Goal: Task Accomplishment & Management: Manage account settings

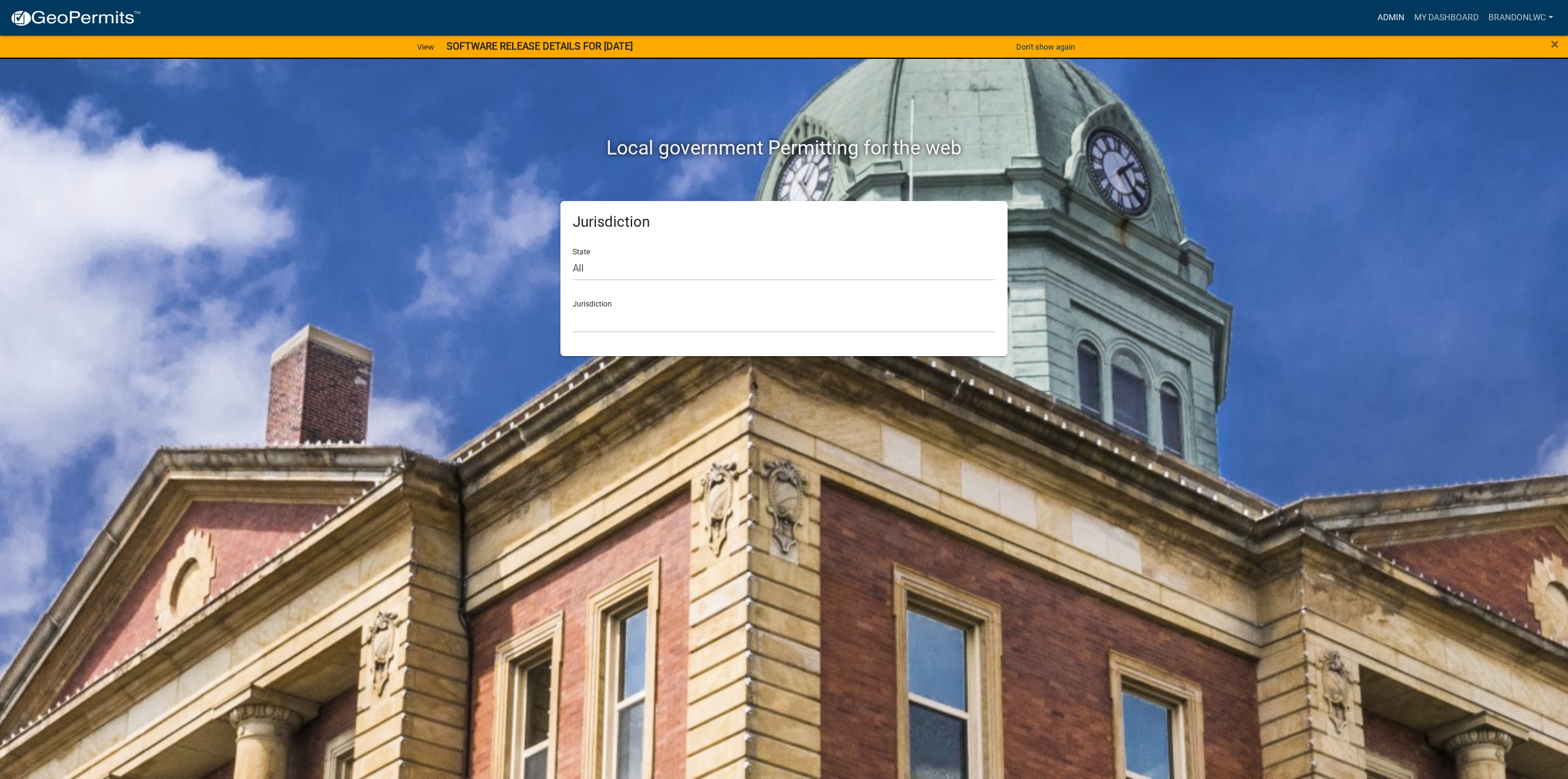
click at [1388, 12] on link "Admin" at bounding box center [1391, 18] width 37 height 23
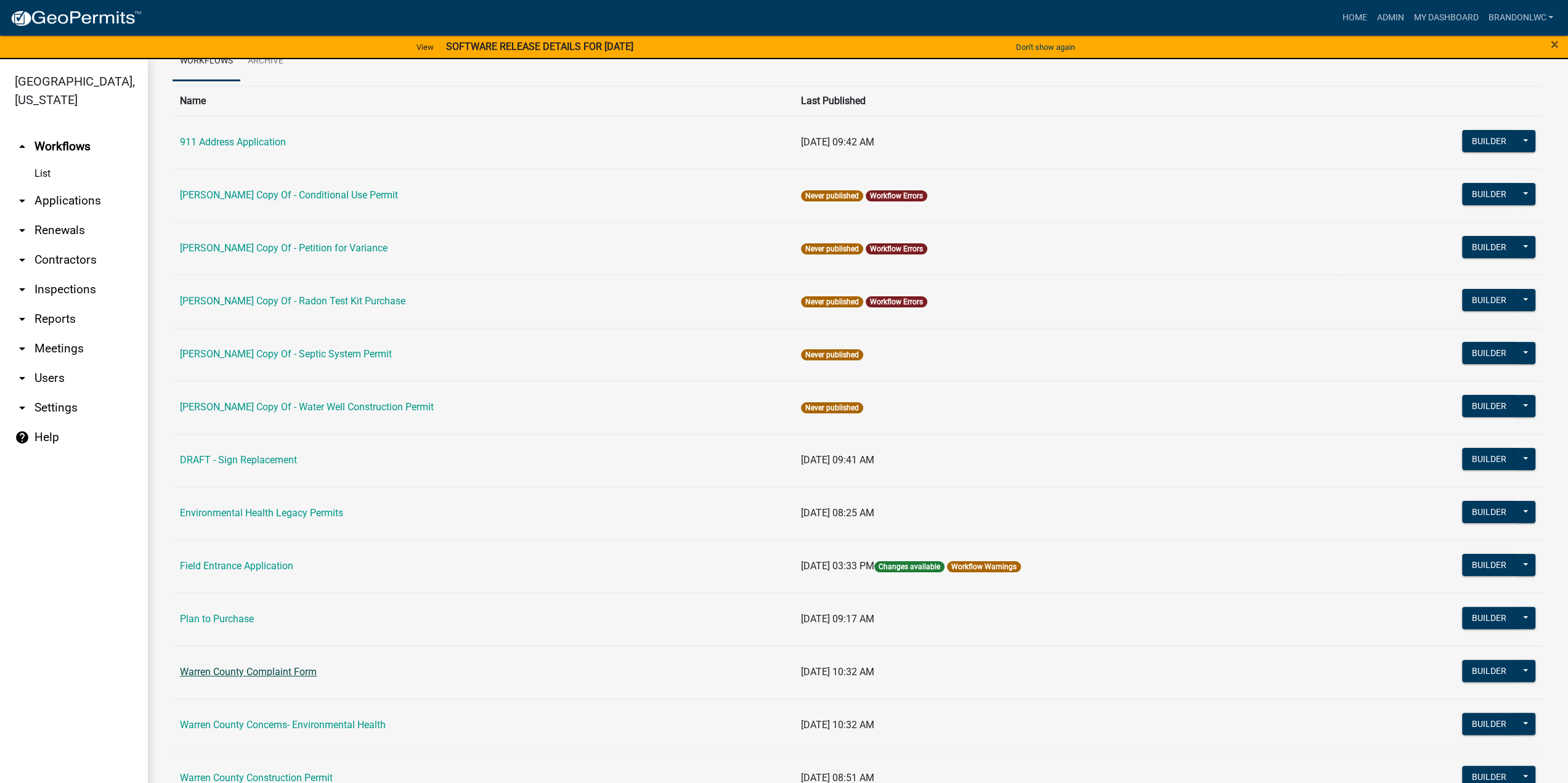
scroll to position [308, 0]
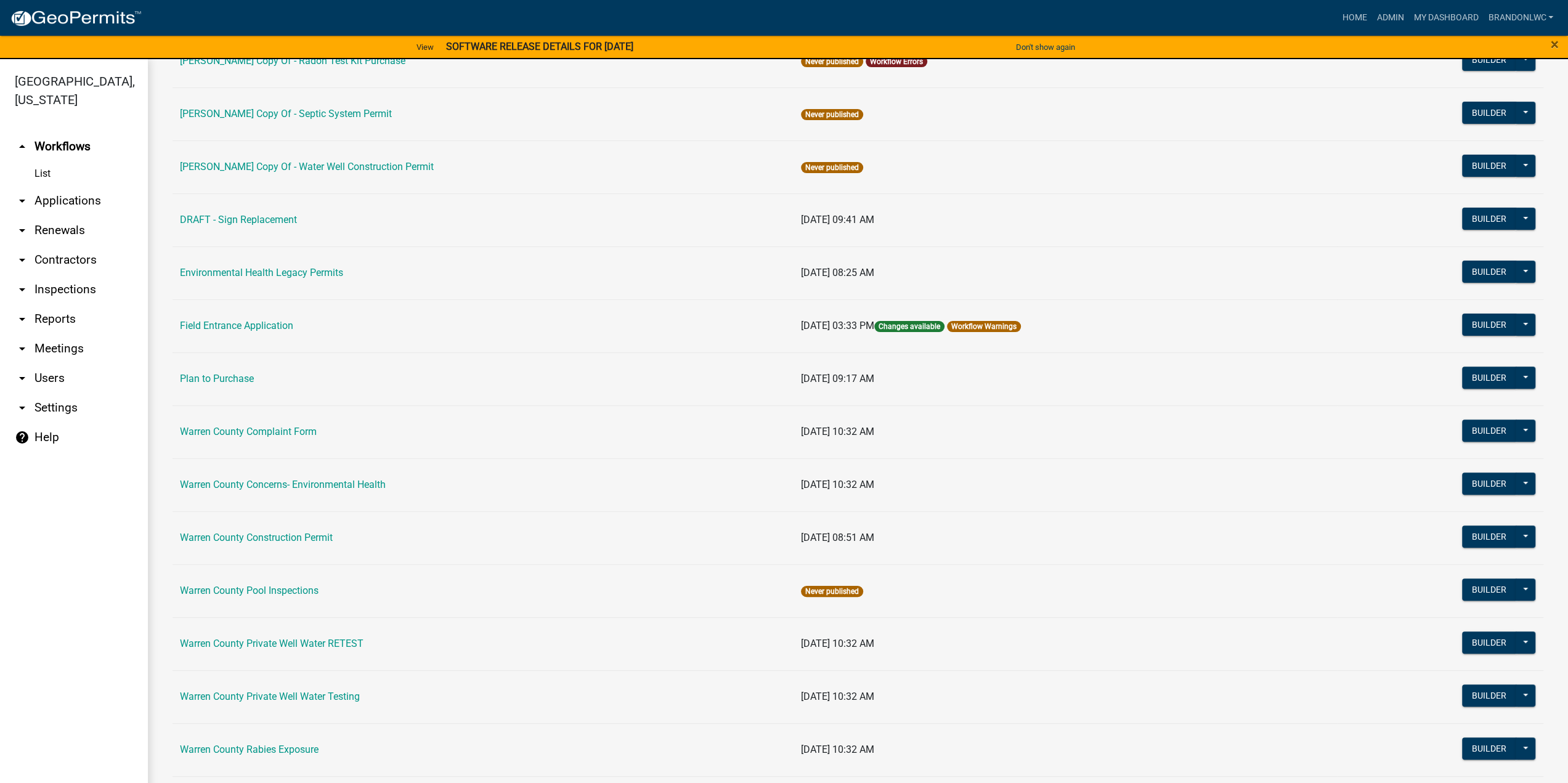
click at [248, 733] on table "Name Last Published 911 Address Application [DATE] 09:42 AM Builder Published D…" at bounding box center [858, 417] width 1371 height 1143
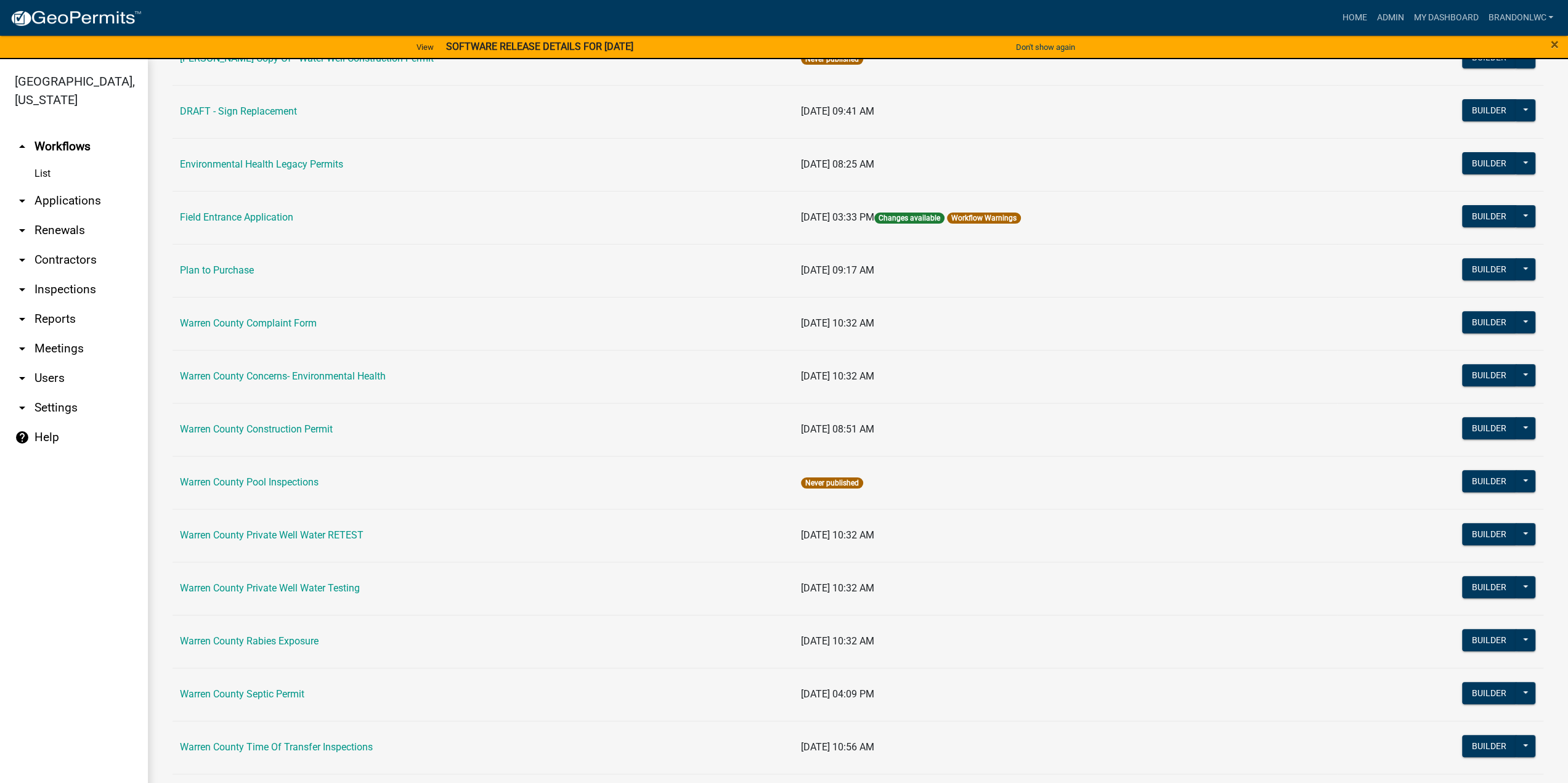
scroll to position [405, 0]
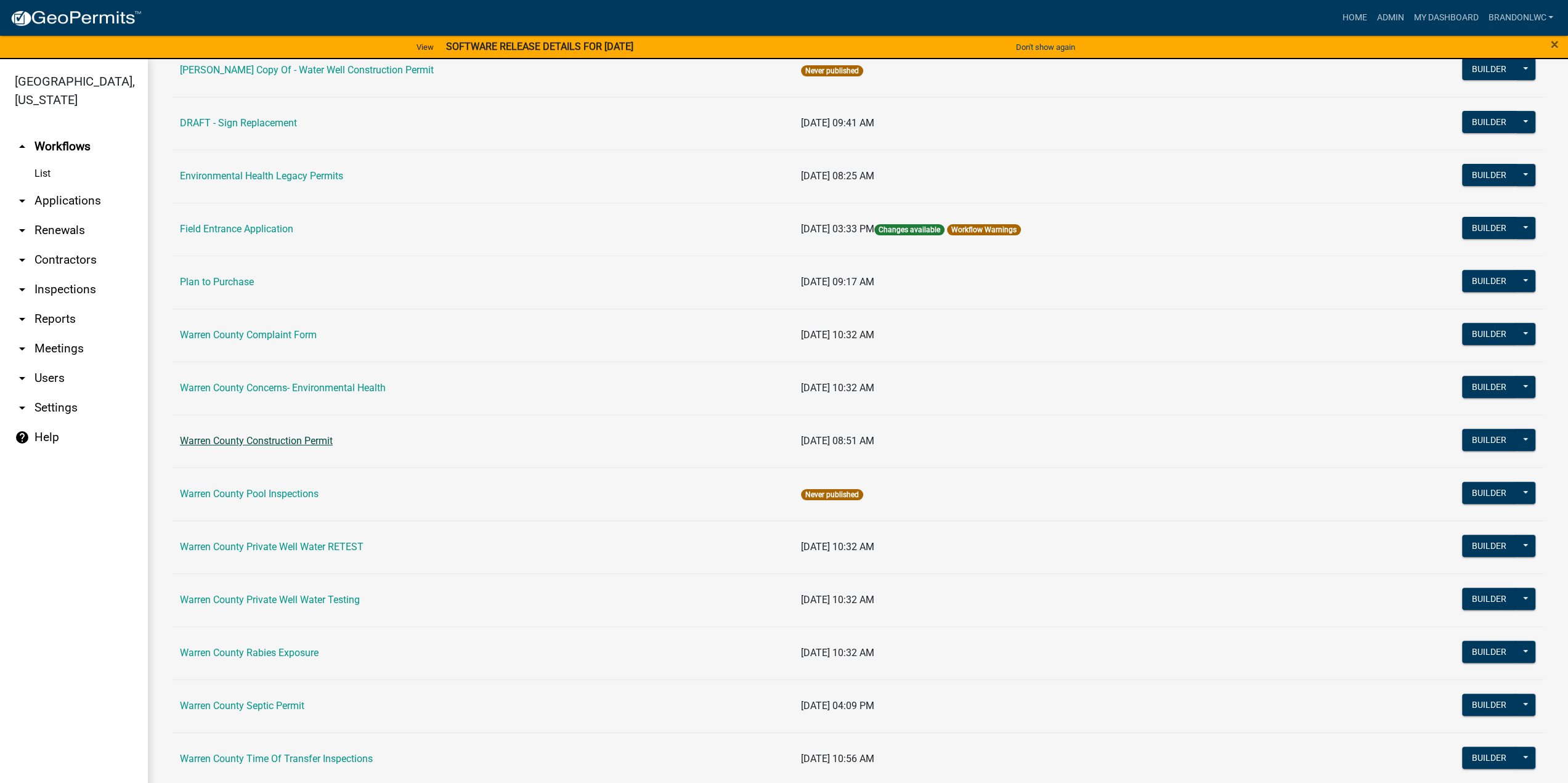
click at [323, 436] on link "Warren County Construction Permit" at bounding box center [257, 440] width 153 height 12
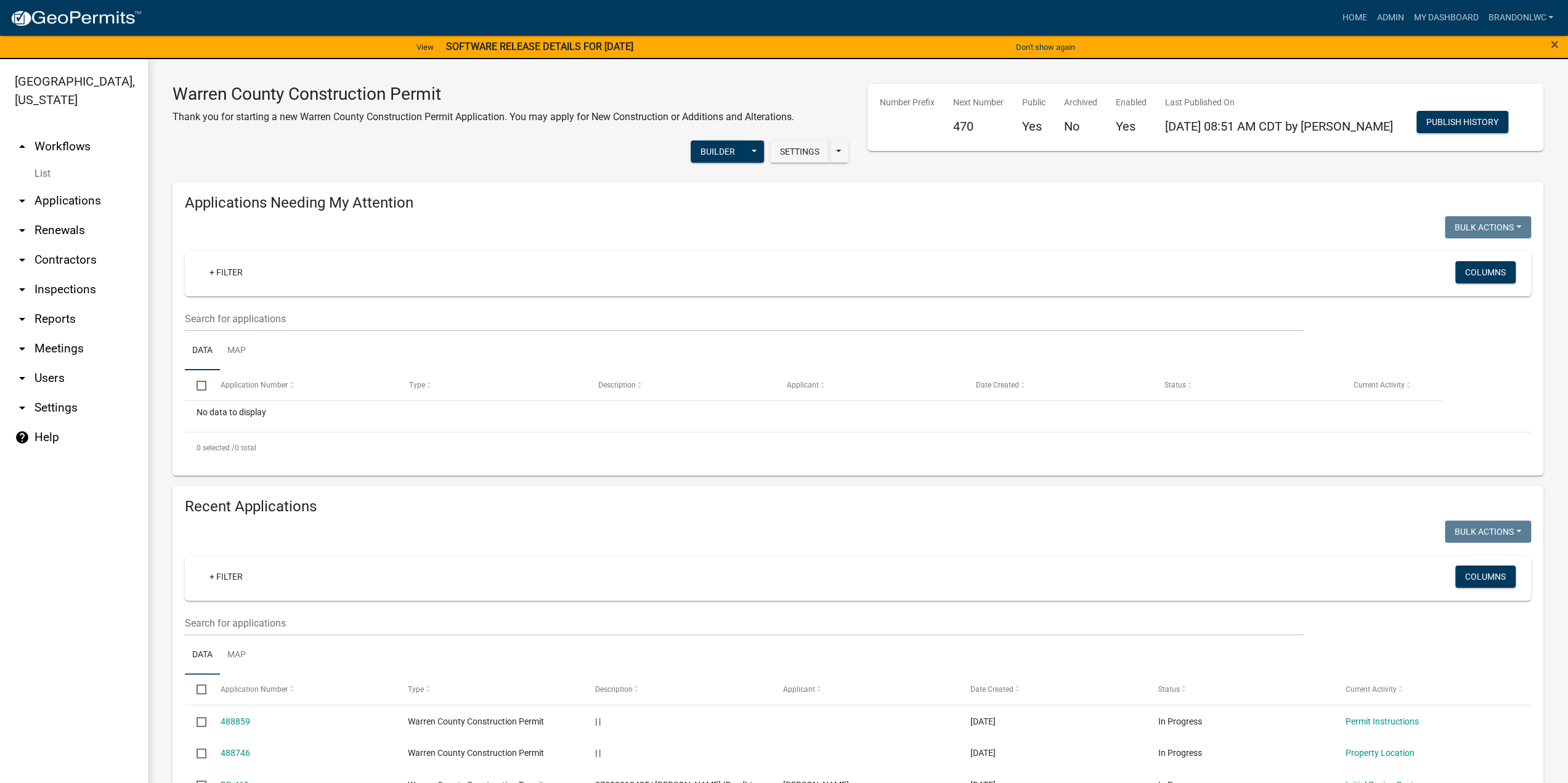
click at [359, 156] on div "Settings Start Application URL Start Application URL With Parcel ID Builder Pub…" at bounding box center [511, 153] width 695 height 38
click at [361, 152] on div "Settings Start Application URL Start Application URL With Parcel ID Builder Pub…" at bounding box center [511, 153] width 695 height 38
click at [417, 150] on div "Settings Start Application URL Start Application URL With Parcel ID Builder Pub…" at bounding box center [511, 153] width 695 height 38
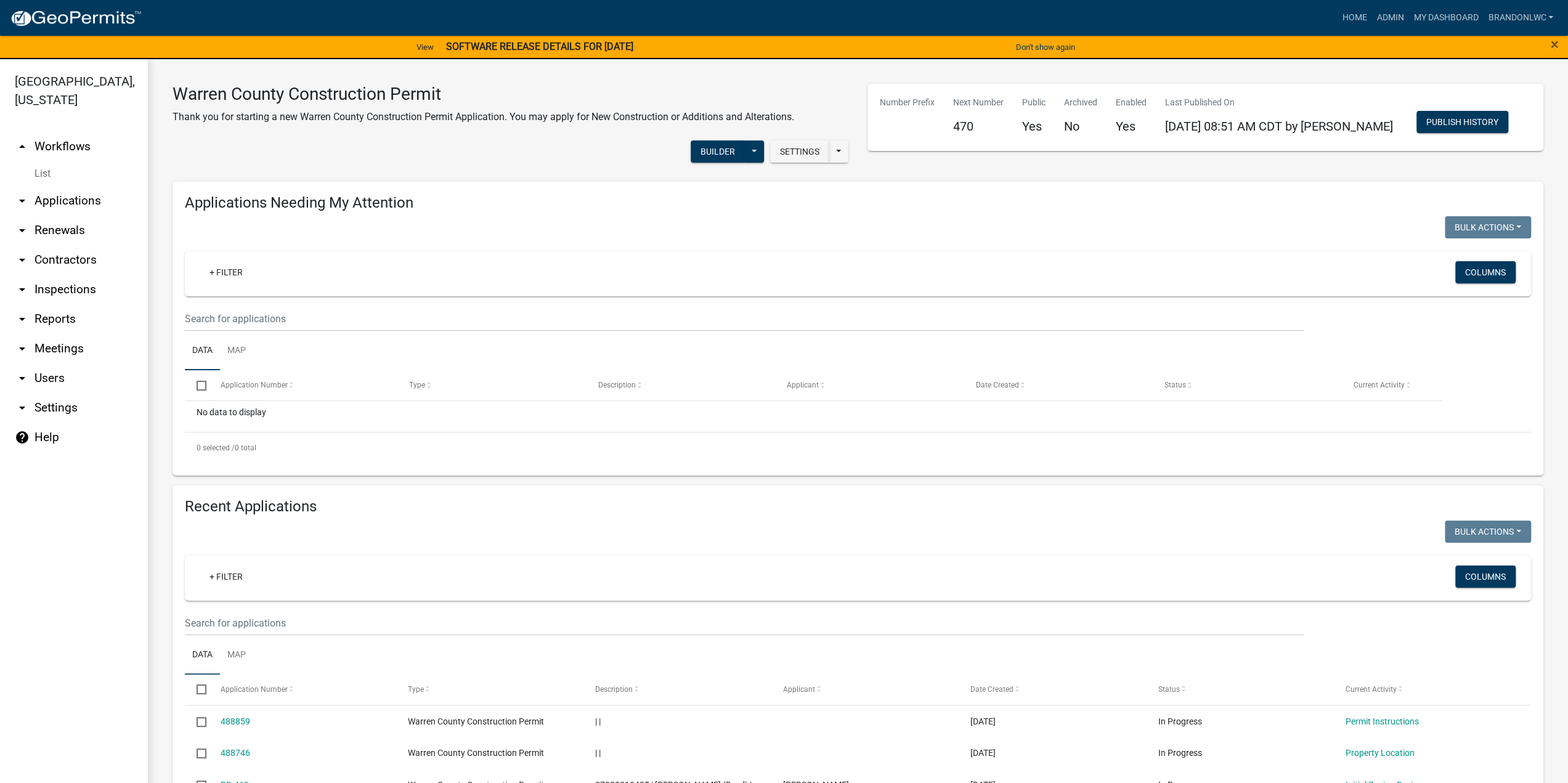
click at [417, 150] on div "Settings Start Application URL Start Application URL With Parcel ID Builder Pub…" at bounding box center [511, 153] width 695 height 38
click at [432, 163] on div "Settings Start Application URL Start Application URL With Parcel ID Builder Pub…" at bounding box center [511, 153] width 695 height 38
click at [431, 172] on div "Warren County Construction Permit Thank you for starting a new Warren County Co…" at bounding box center [511, 128] width 695 height 88
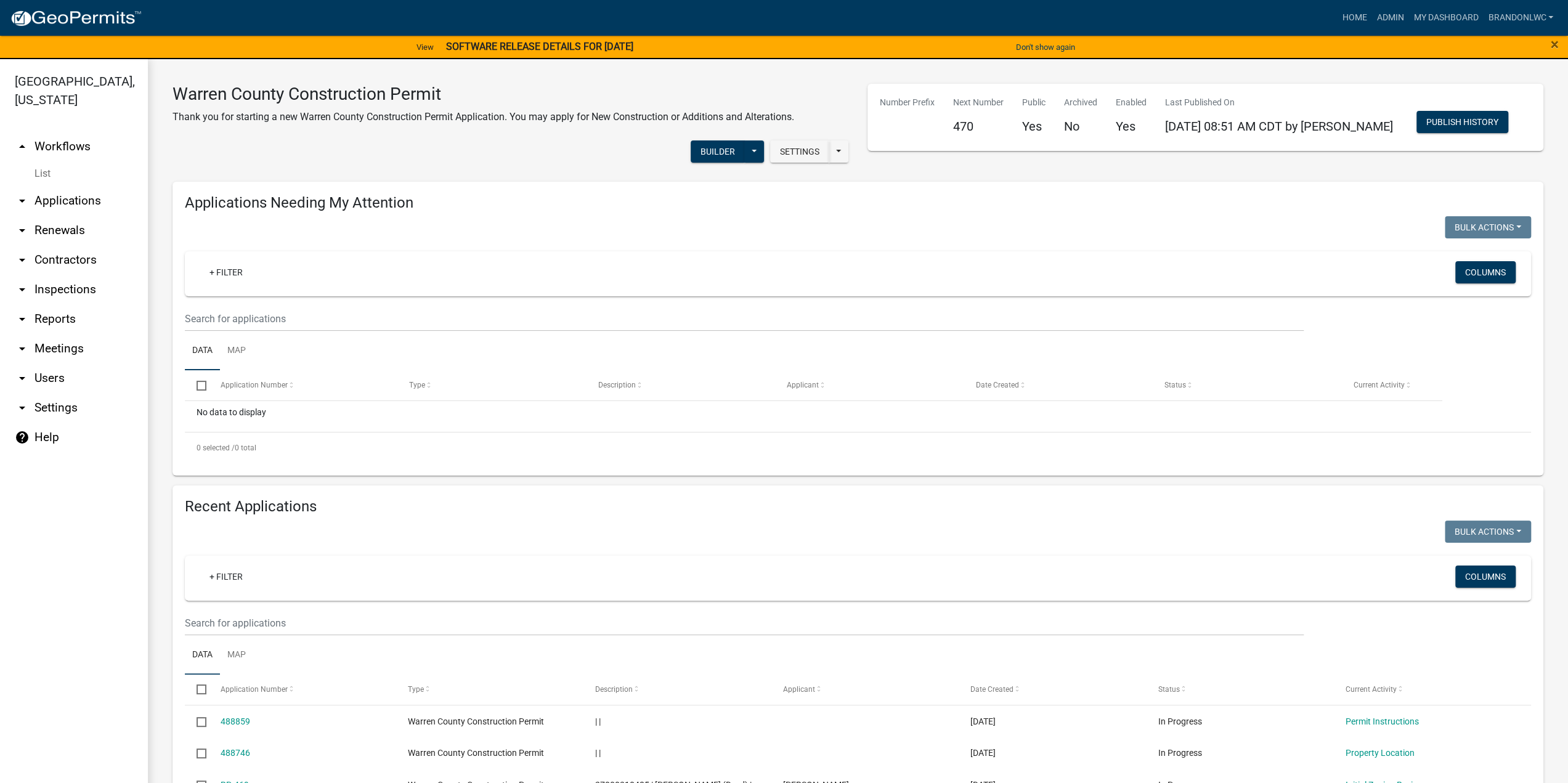
click at [431, 172] on div "Warren County Construction Permit Thank you for starting a new Warren County Co…" at bounding box center [511, 128] width 695 height 88
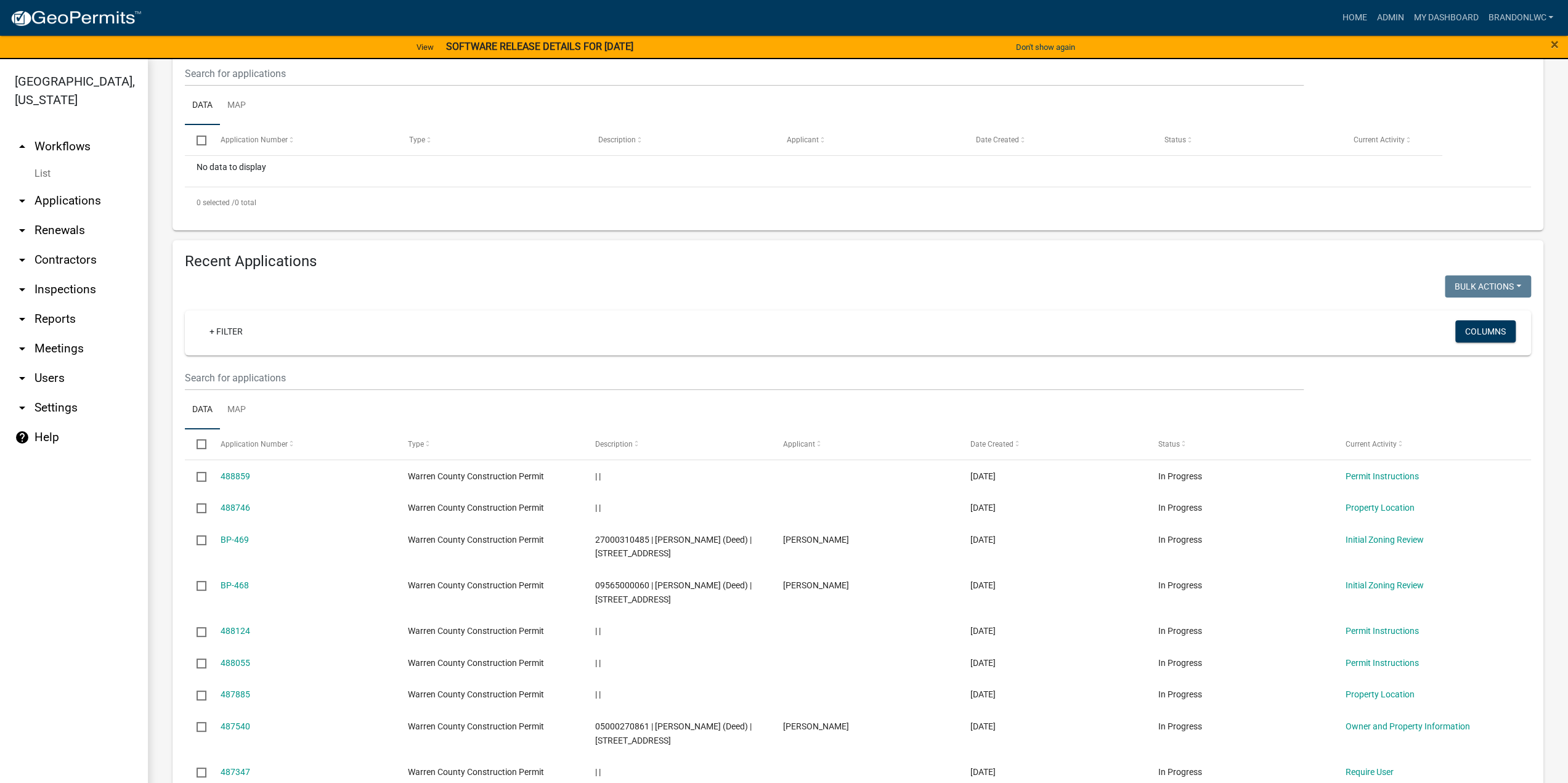
scroll to position [246, 0]
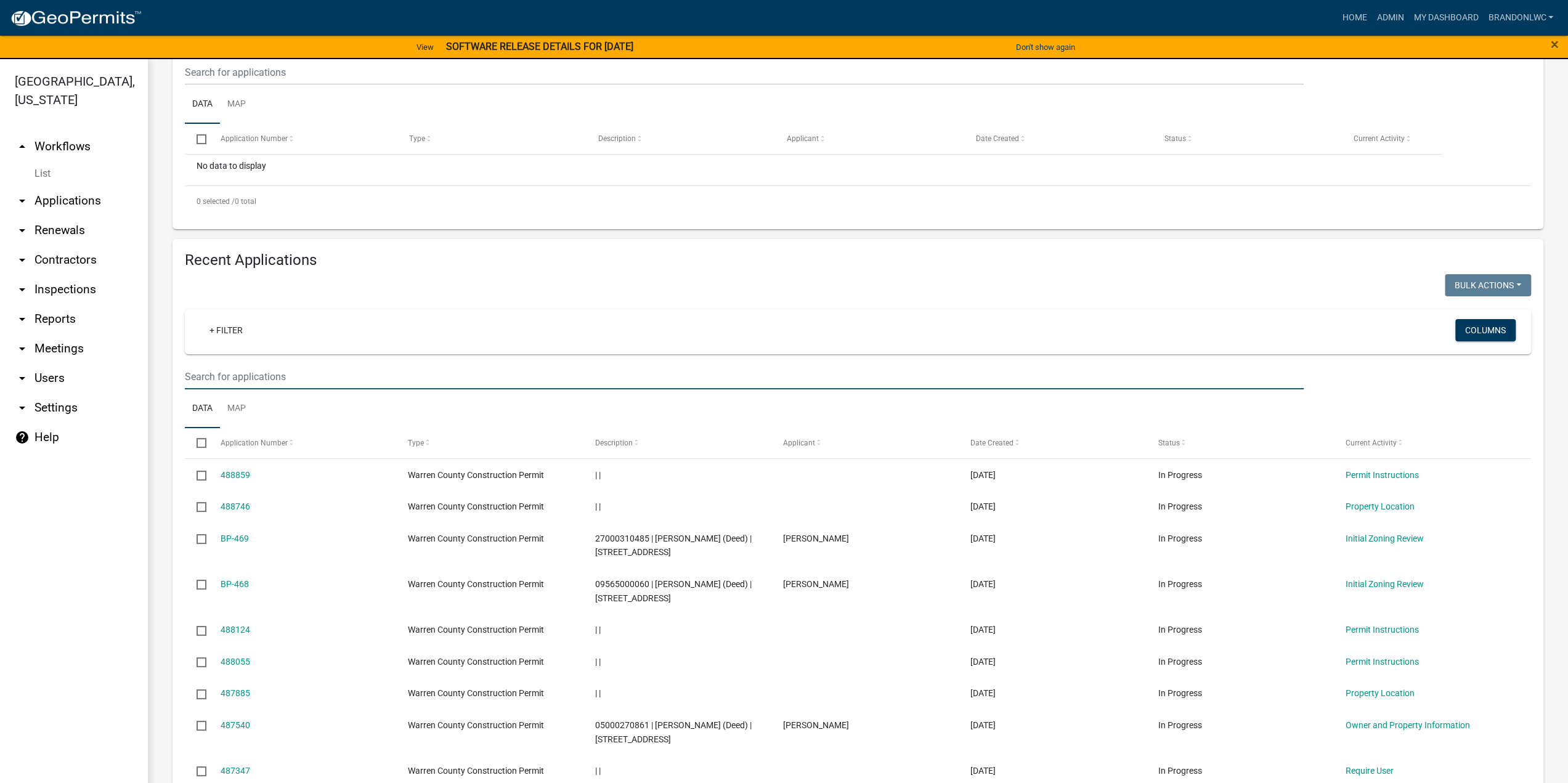
click at [265, 387] on input "text" at bounding box center [744, 376] width 1119 height 26
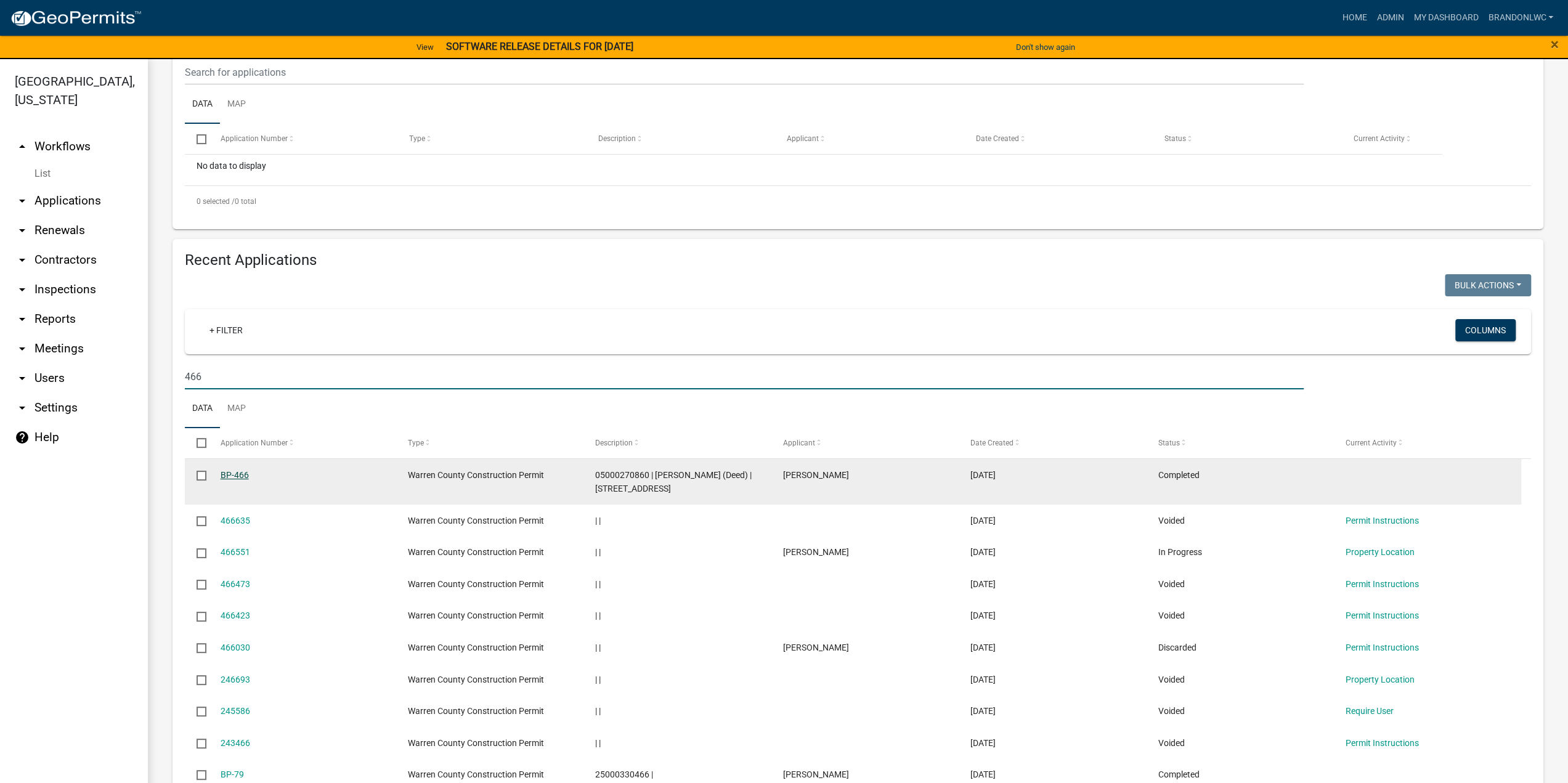
type input "466"
click at [238, 480] on link "BP-466" at bounding box center [234, 475] width 28 height 10
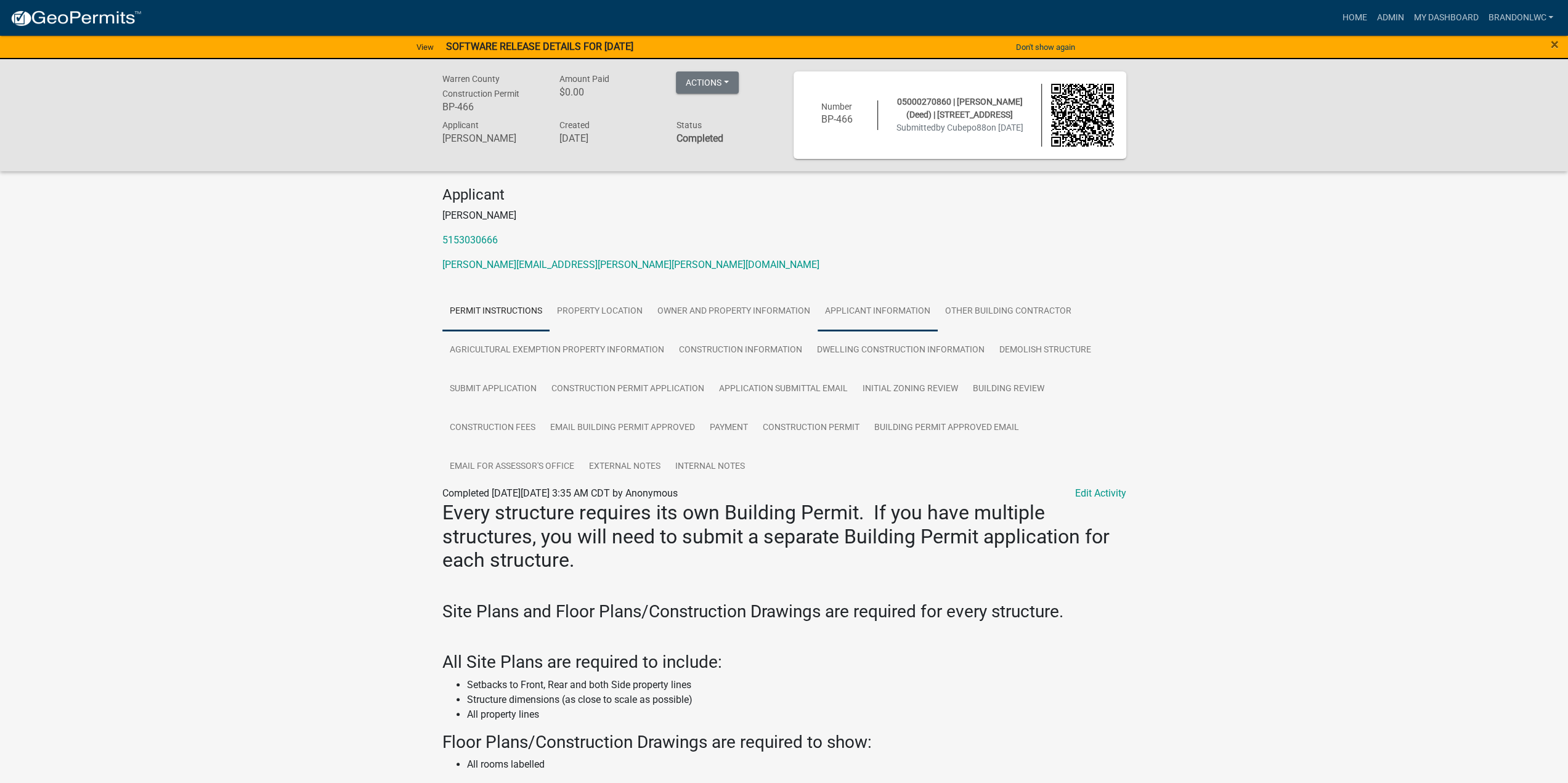
click at [852, 314] on link "Applicant Information" at bounding box center [878, 312] width 120 height 39
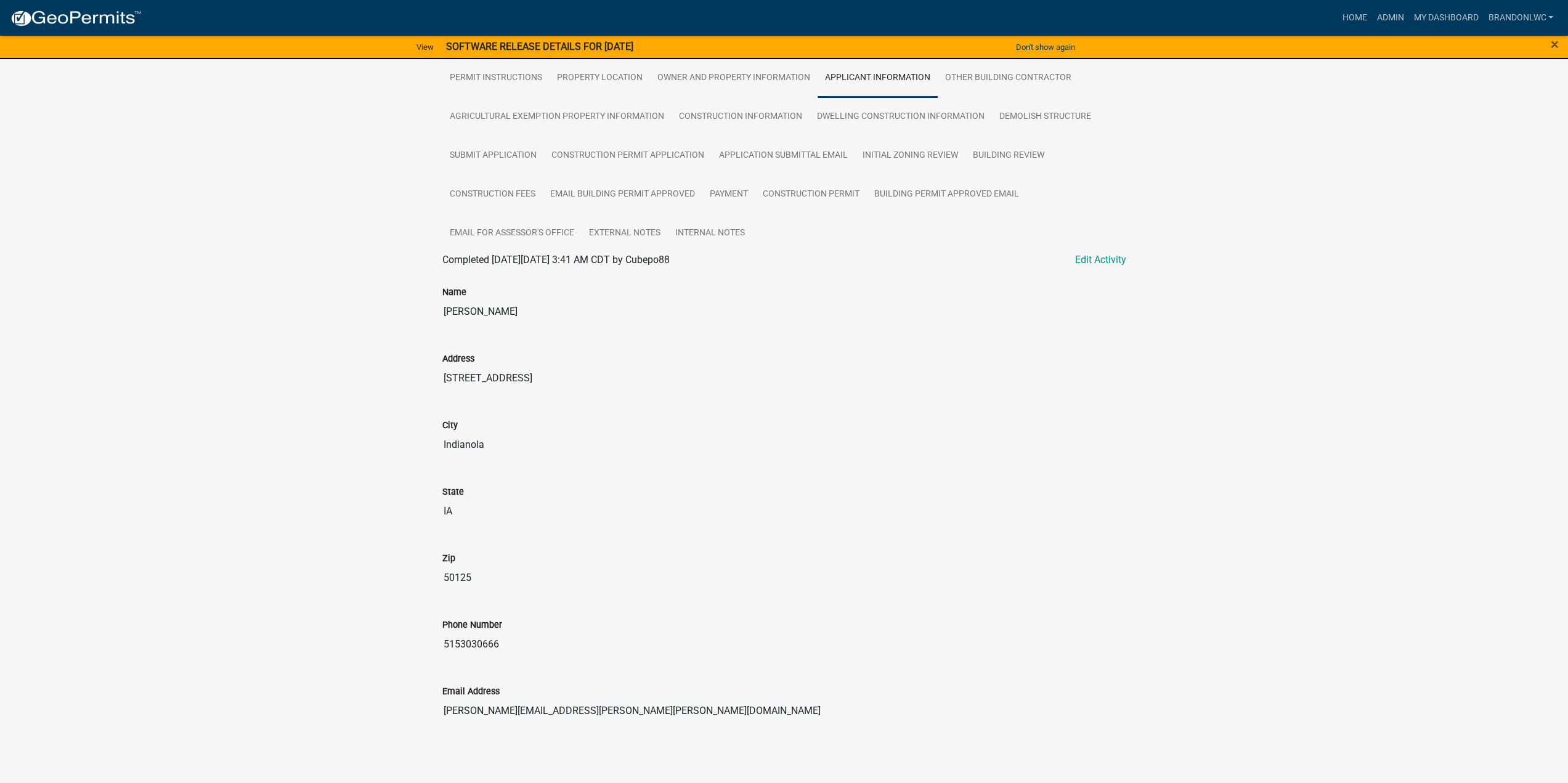
scroll to position [172, 0]
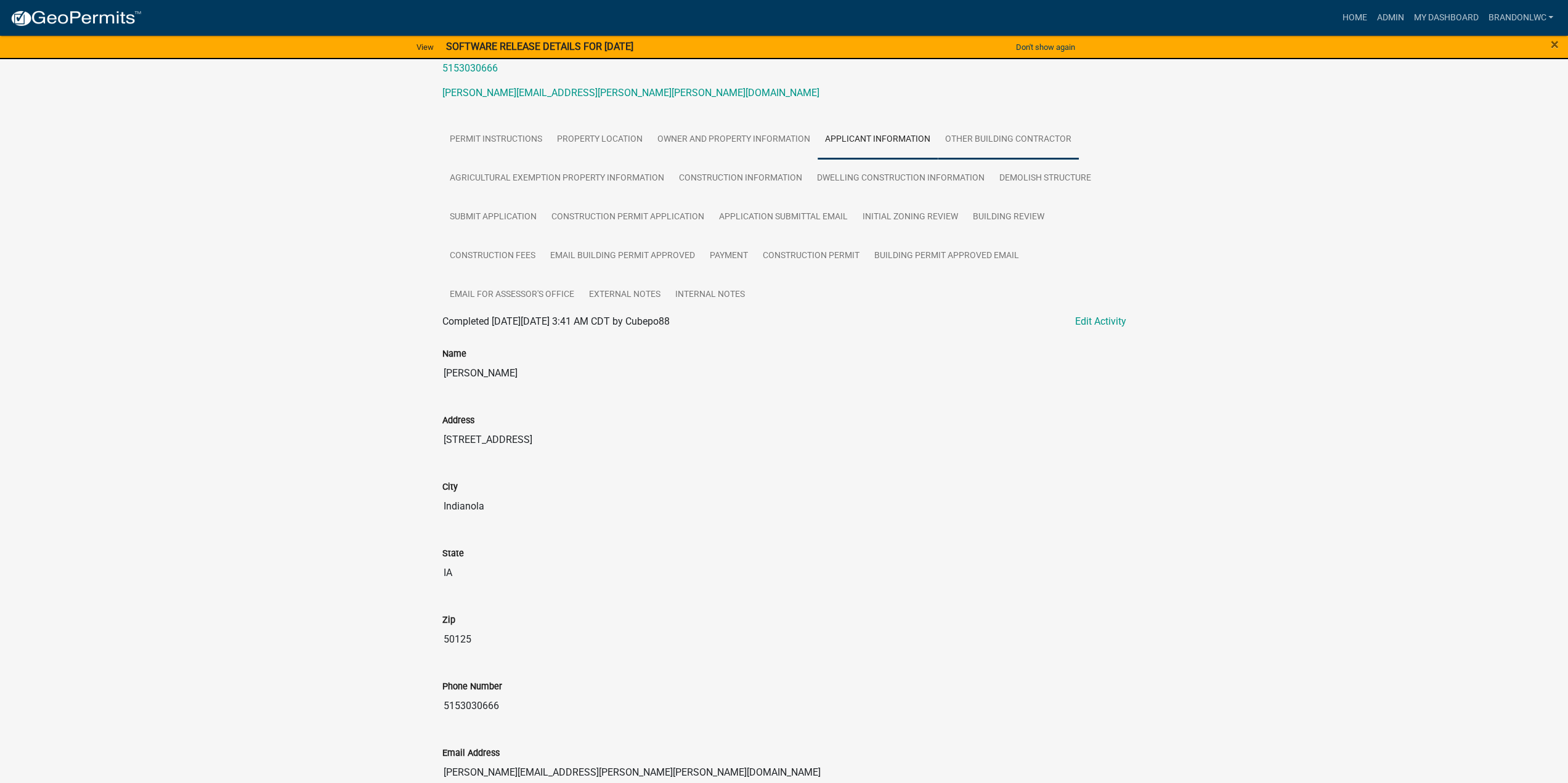
click at [981, 143] on link "Other Building Contractor" at bounding box center [1008, 139] width 141 height 39
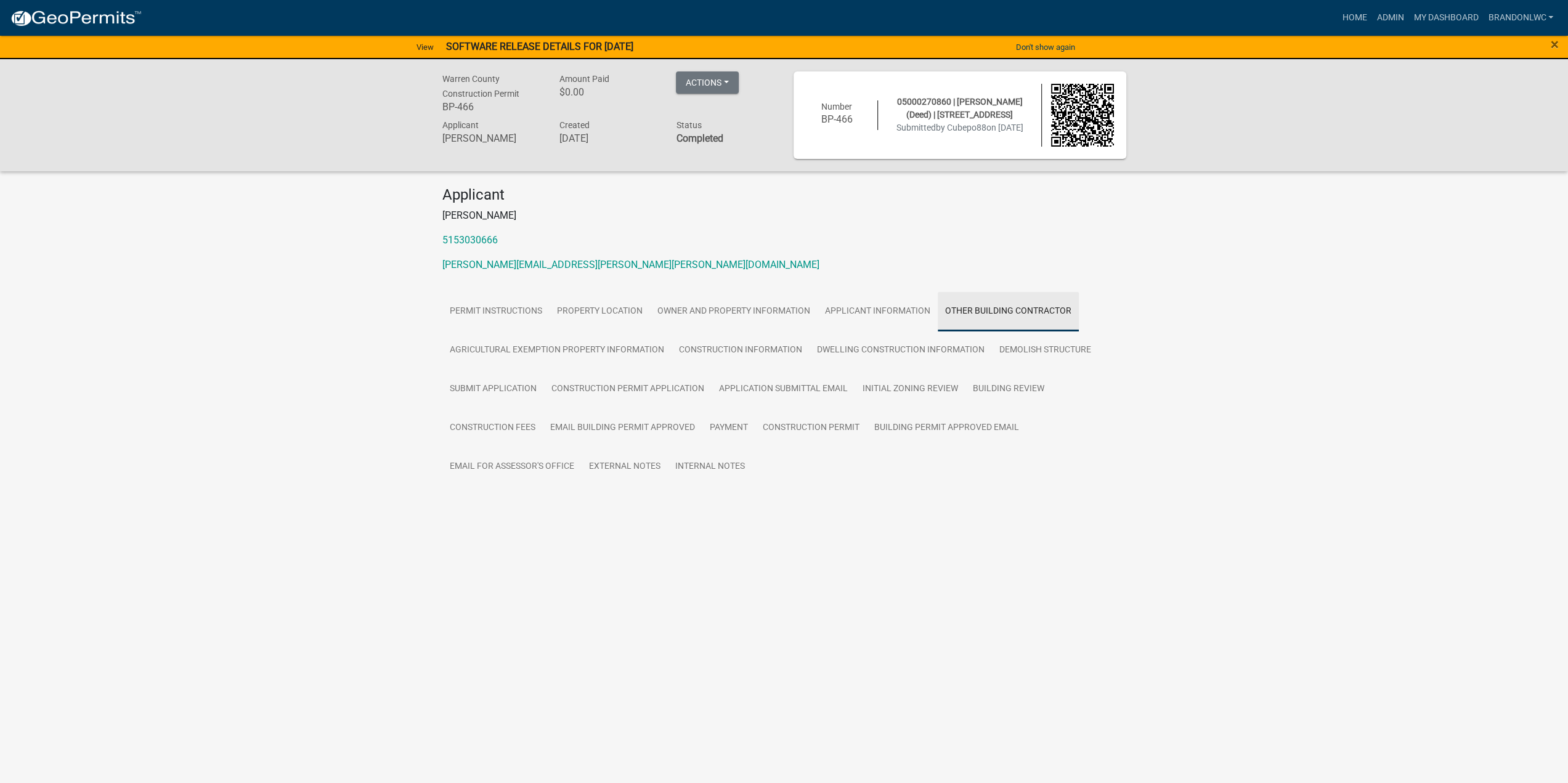
scroll to position [0, 0]
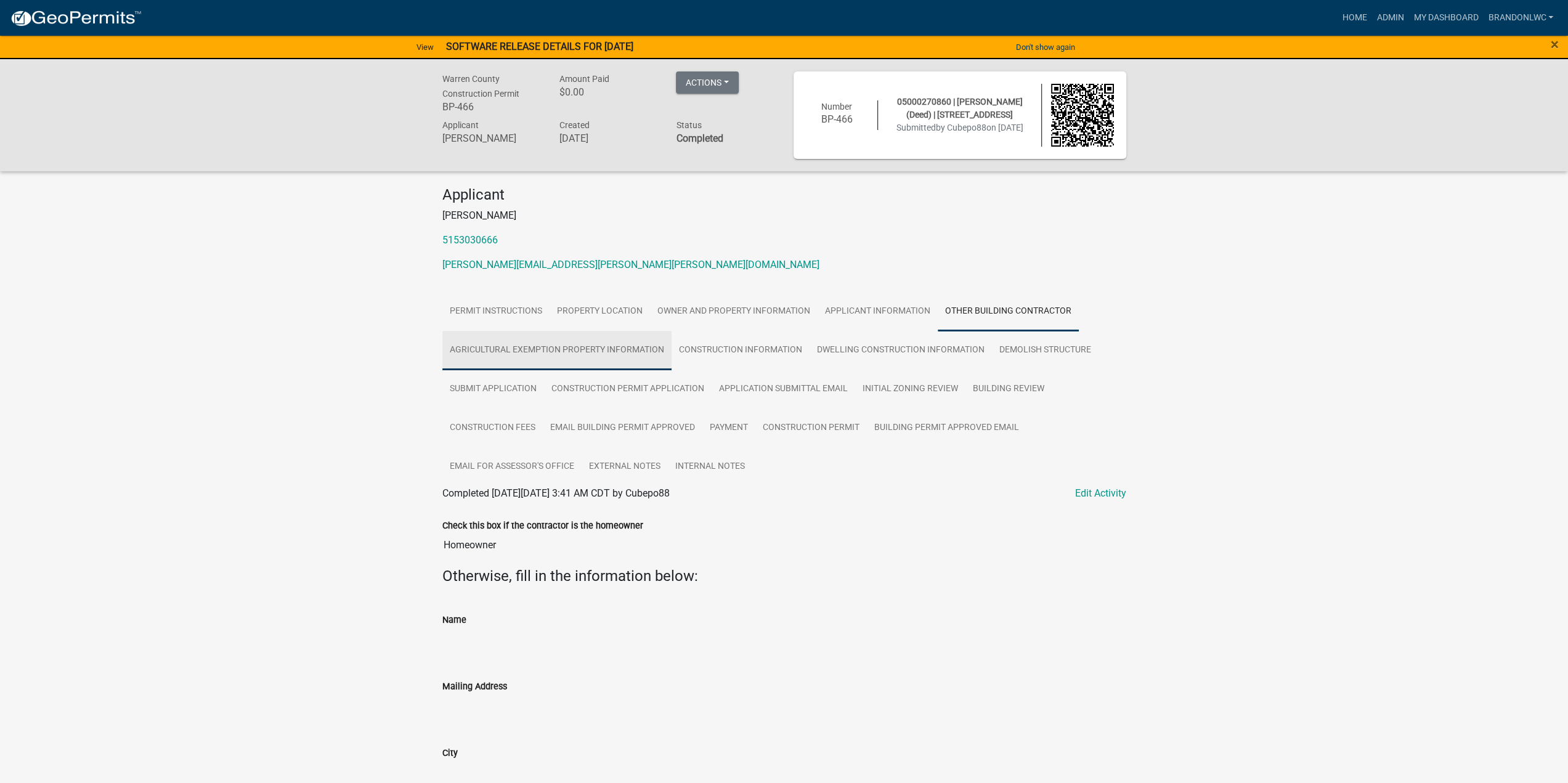
click at [506, 348] on link "Agricultural Exemption Property Information" at bounding box center [557, 350] width 229 height 39
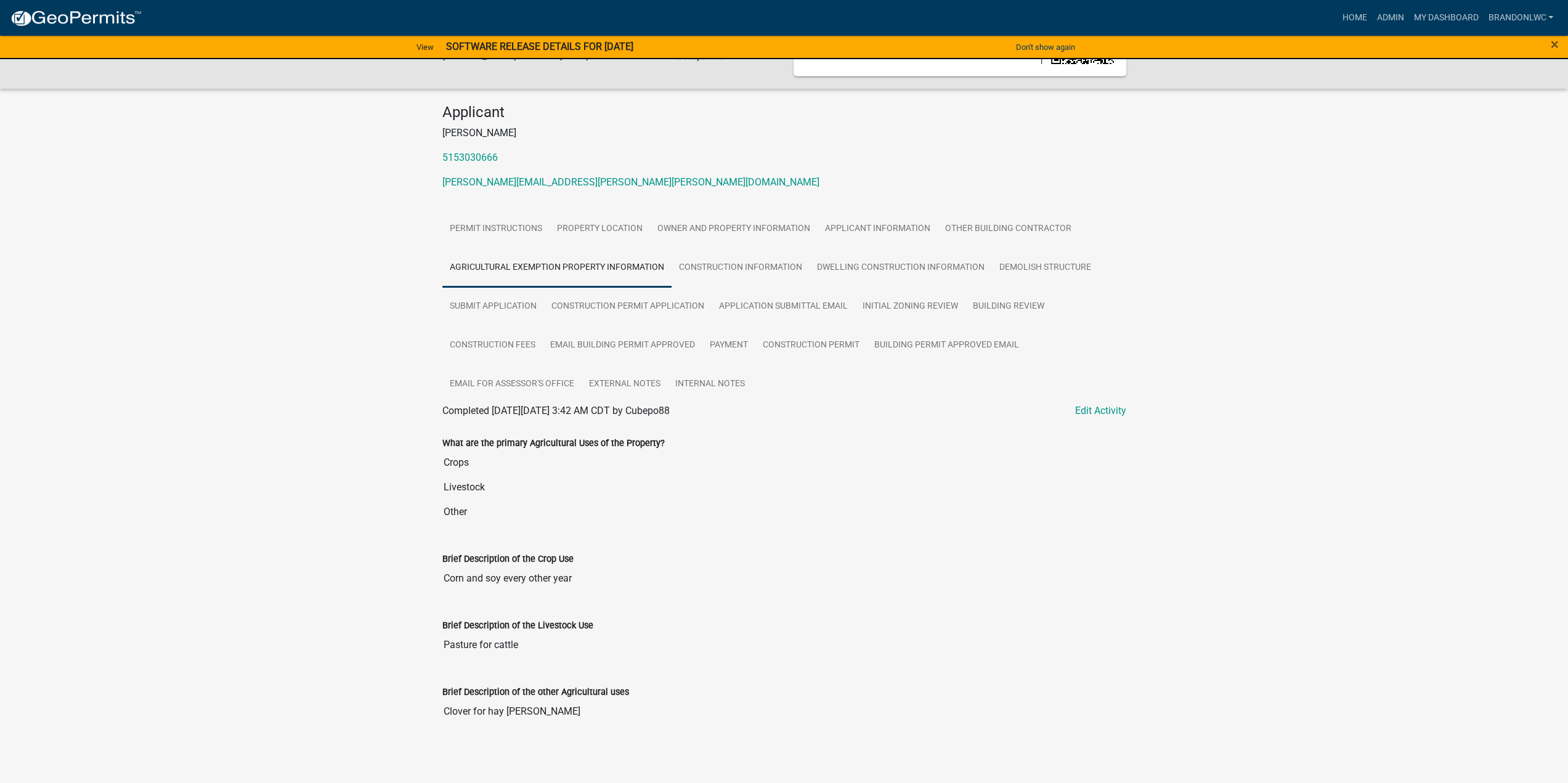
scroll to position [84, 0]
click at [754, 261] on link "Construction Information" at bounding box center [741, 266] width 138 height 39
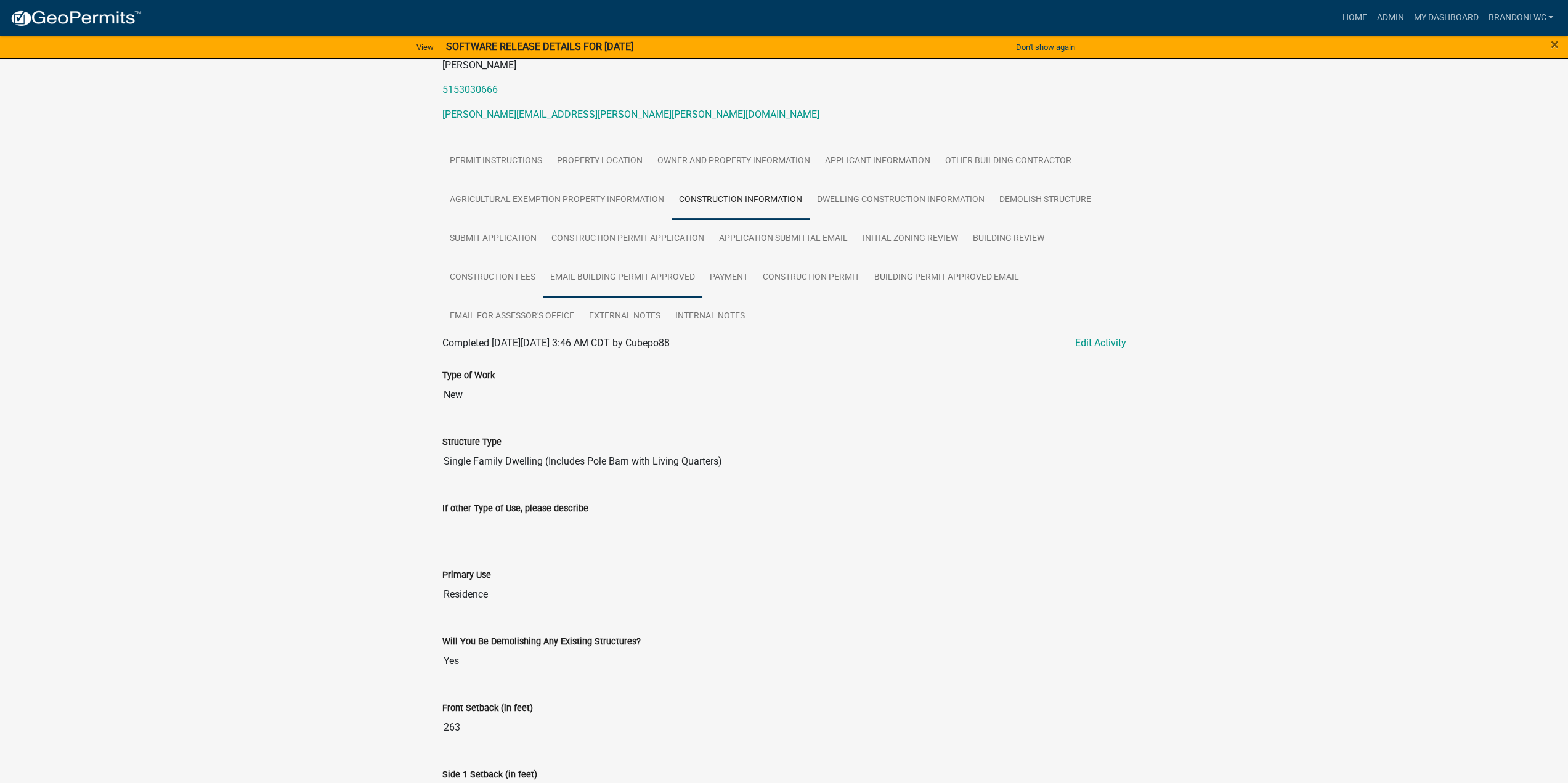
scroll to position [119, 0]
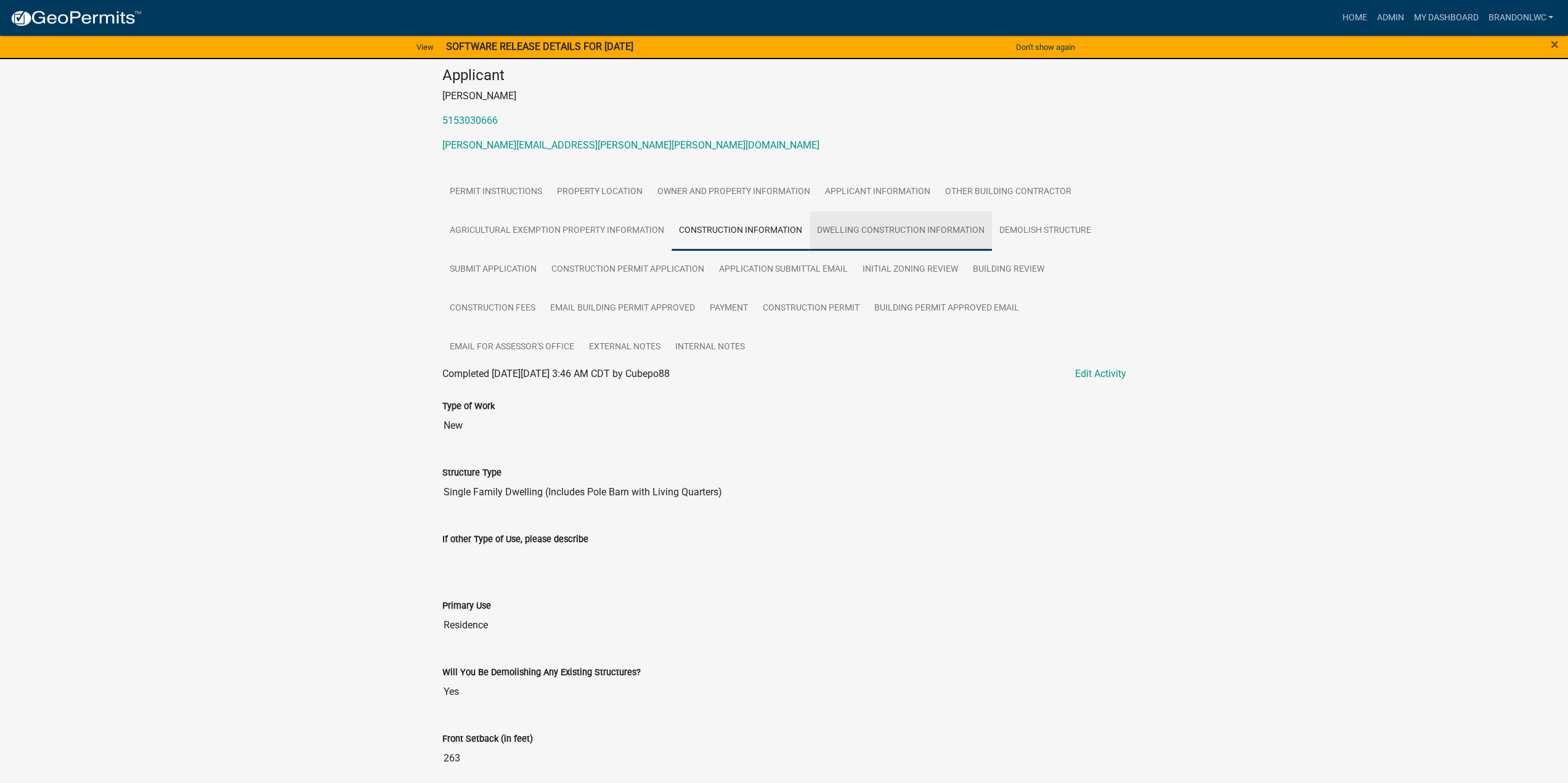
click at [901, 225] on link "Dwelling Construction Information" at bounding box center [901, 230] width 182 height 39
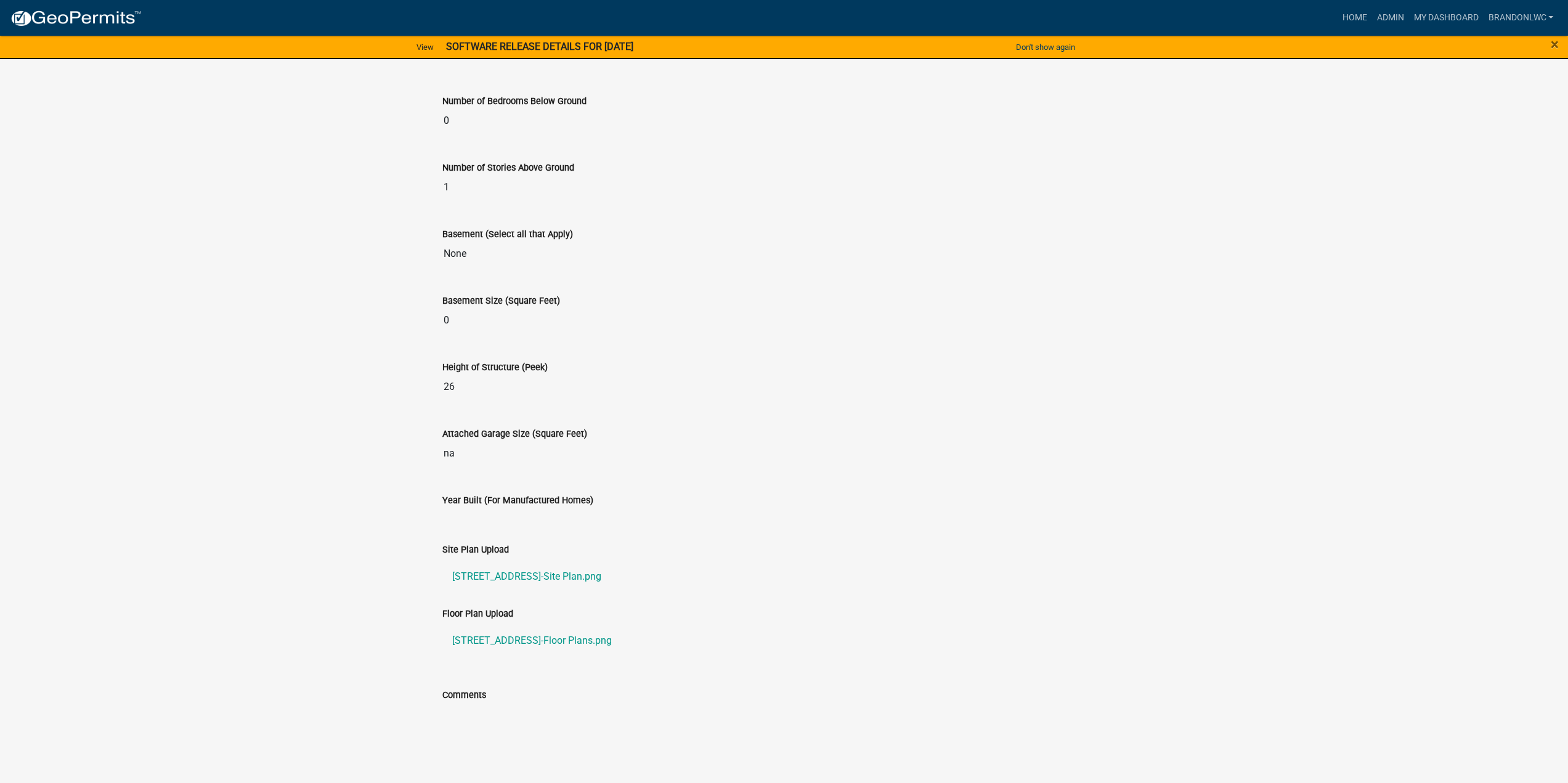
scroll to position [739, 0]
click at [535, 571] on link "[STREET_ADDRESS]-Site Plan.png" at bounding box center [785, 575] width 684 height 30
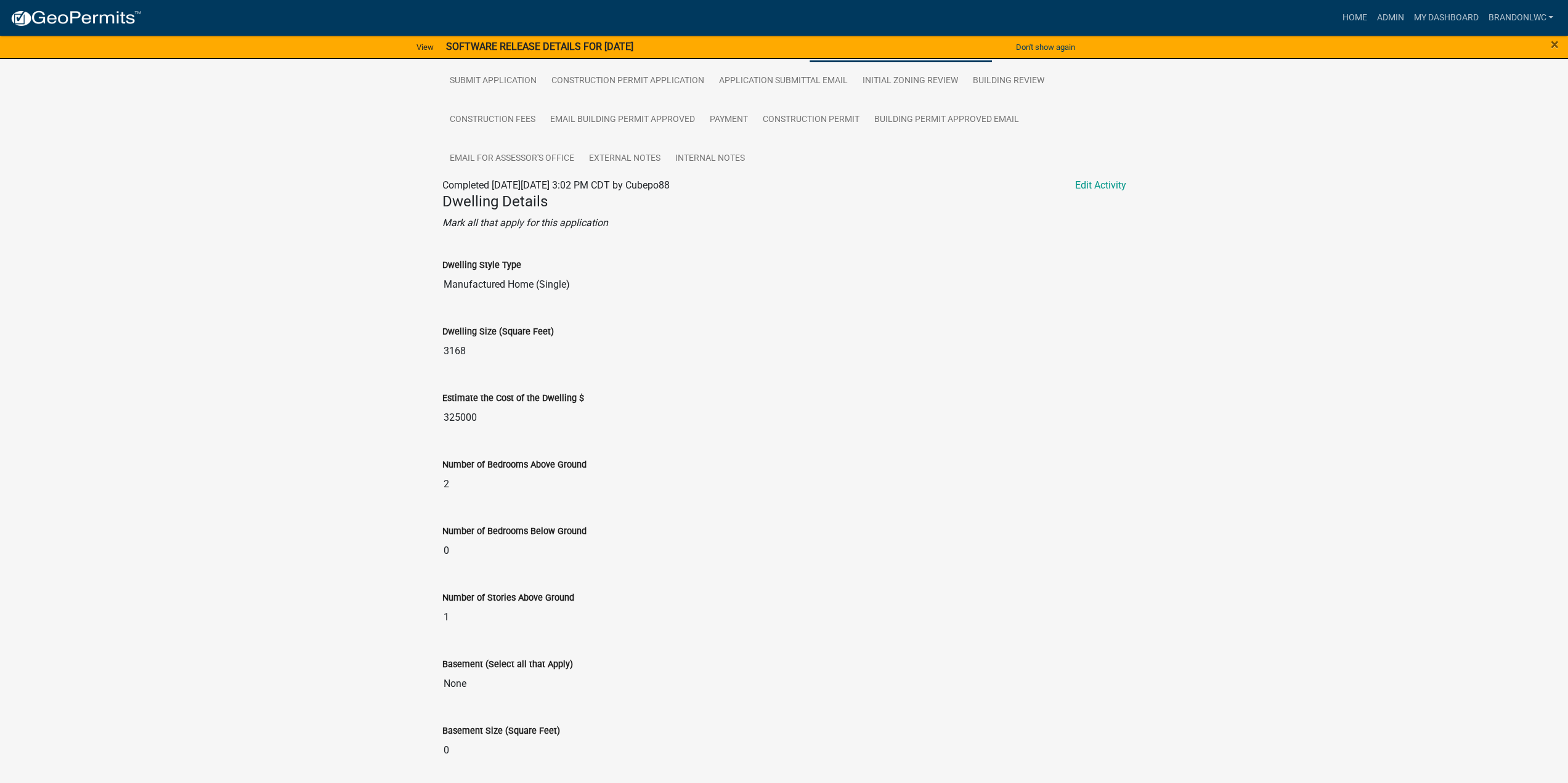
scroll to position [0, 0]
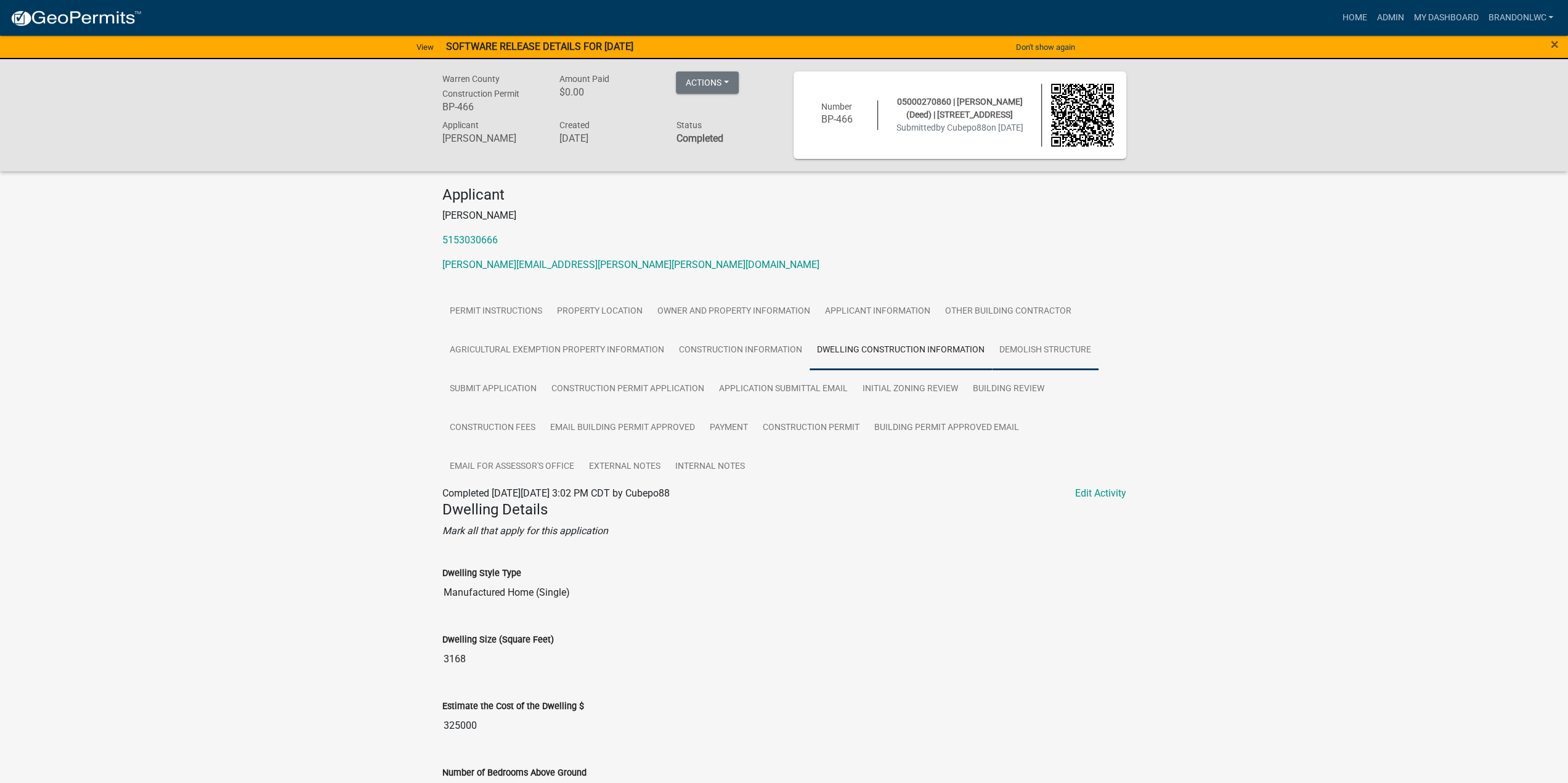
click at [1047, 356] on link "Demolish Structure" at bounding box center [1045, 350] width 107 height 39
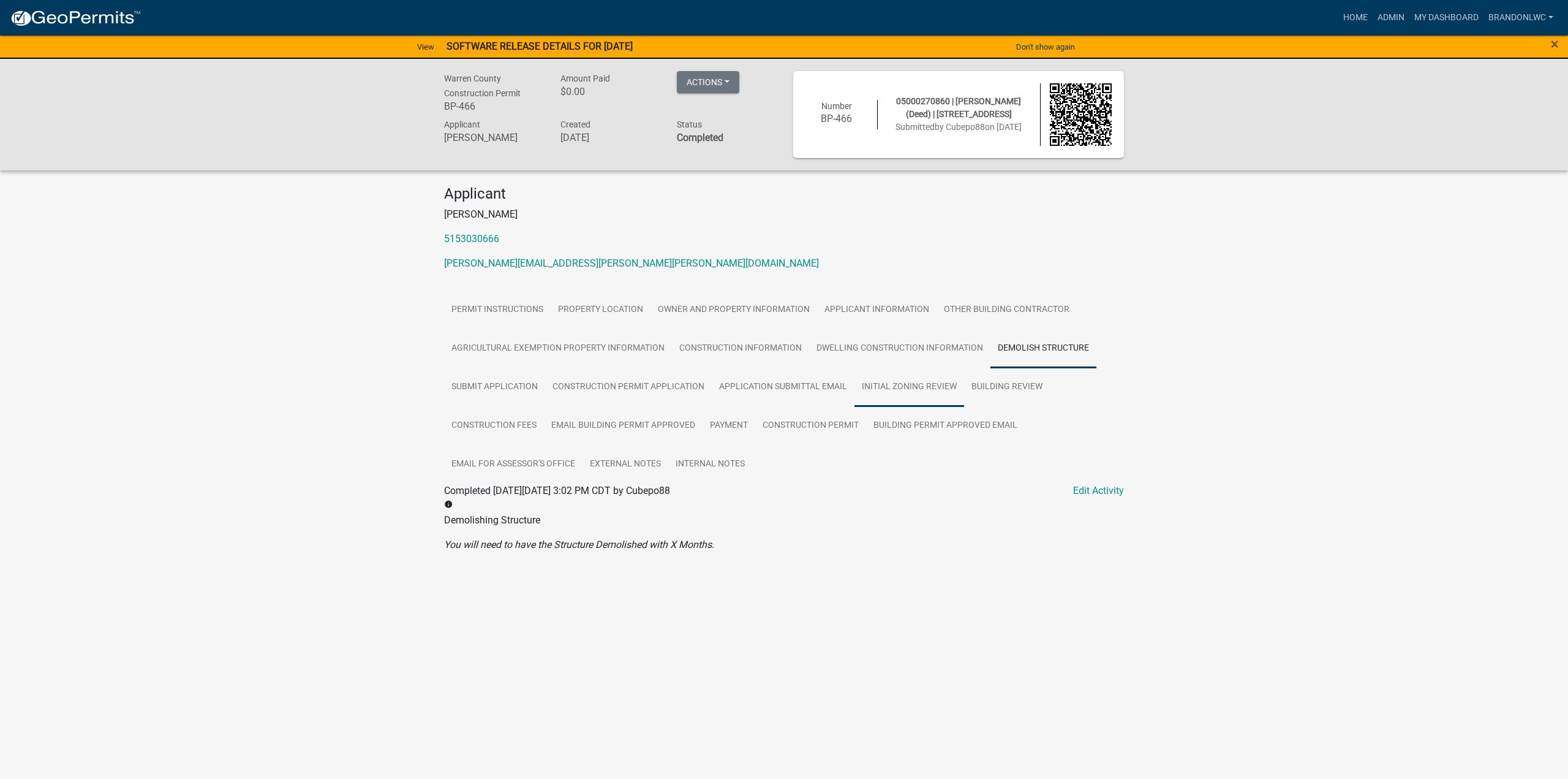
click at [876, 388] on link "Initial Zoning Review" at bounding box center [909, 387] width 110 height 39
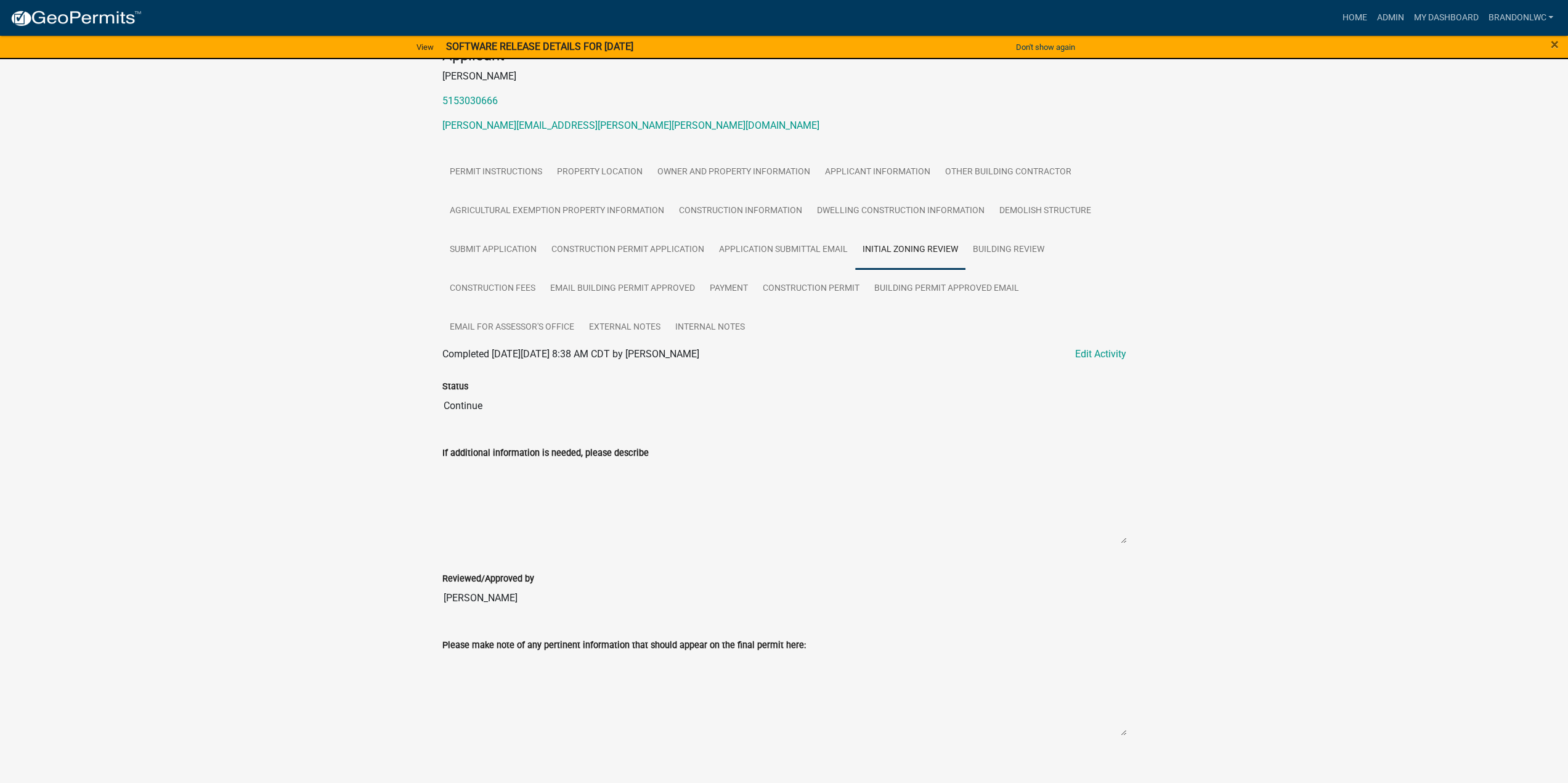
scroll to position [153, 0]
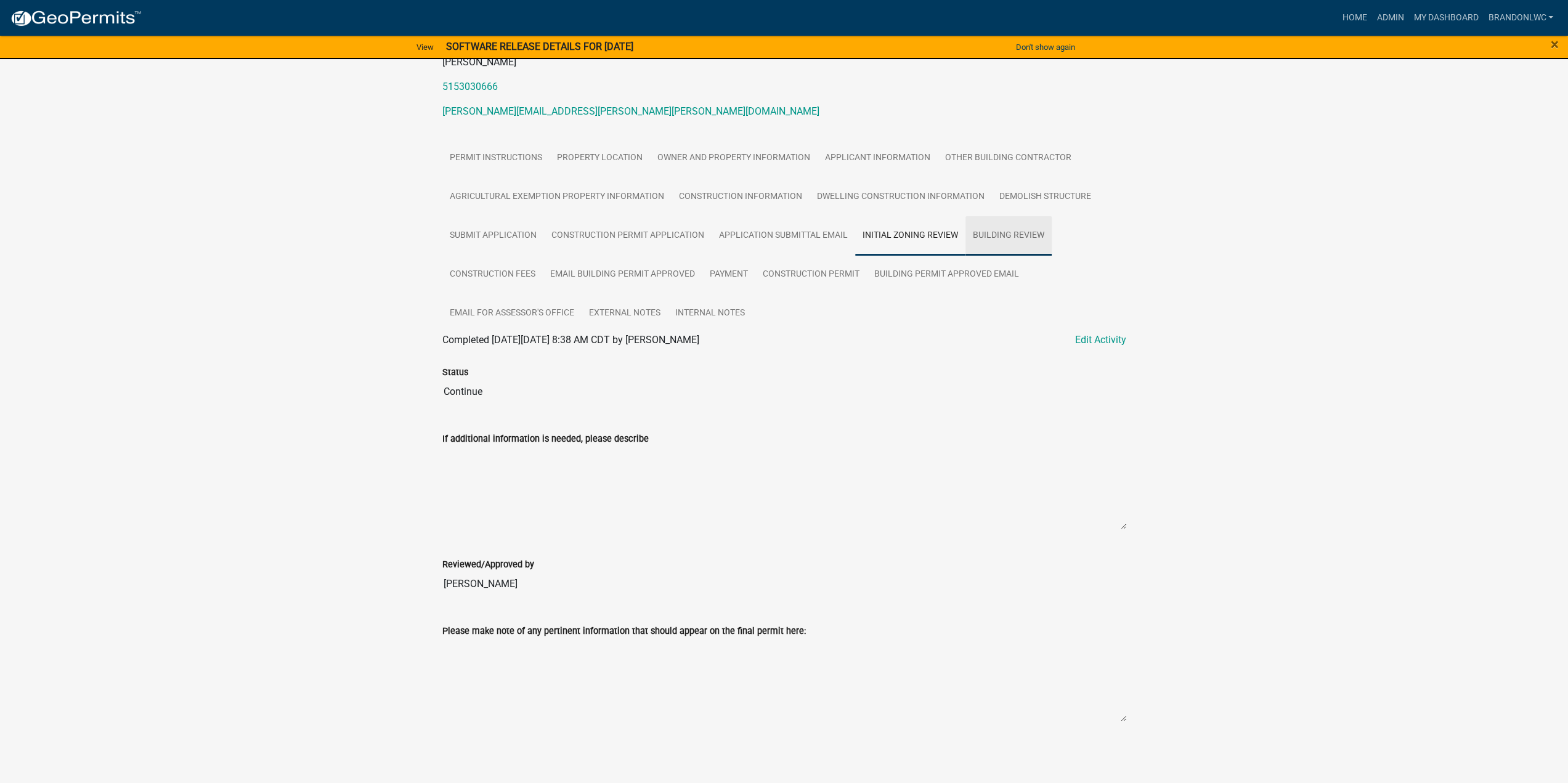
click at [1008, 241] on link "Building Review" at bounding box center [1008, 236] width 86 height 39
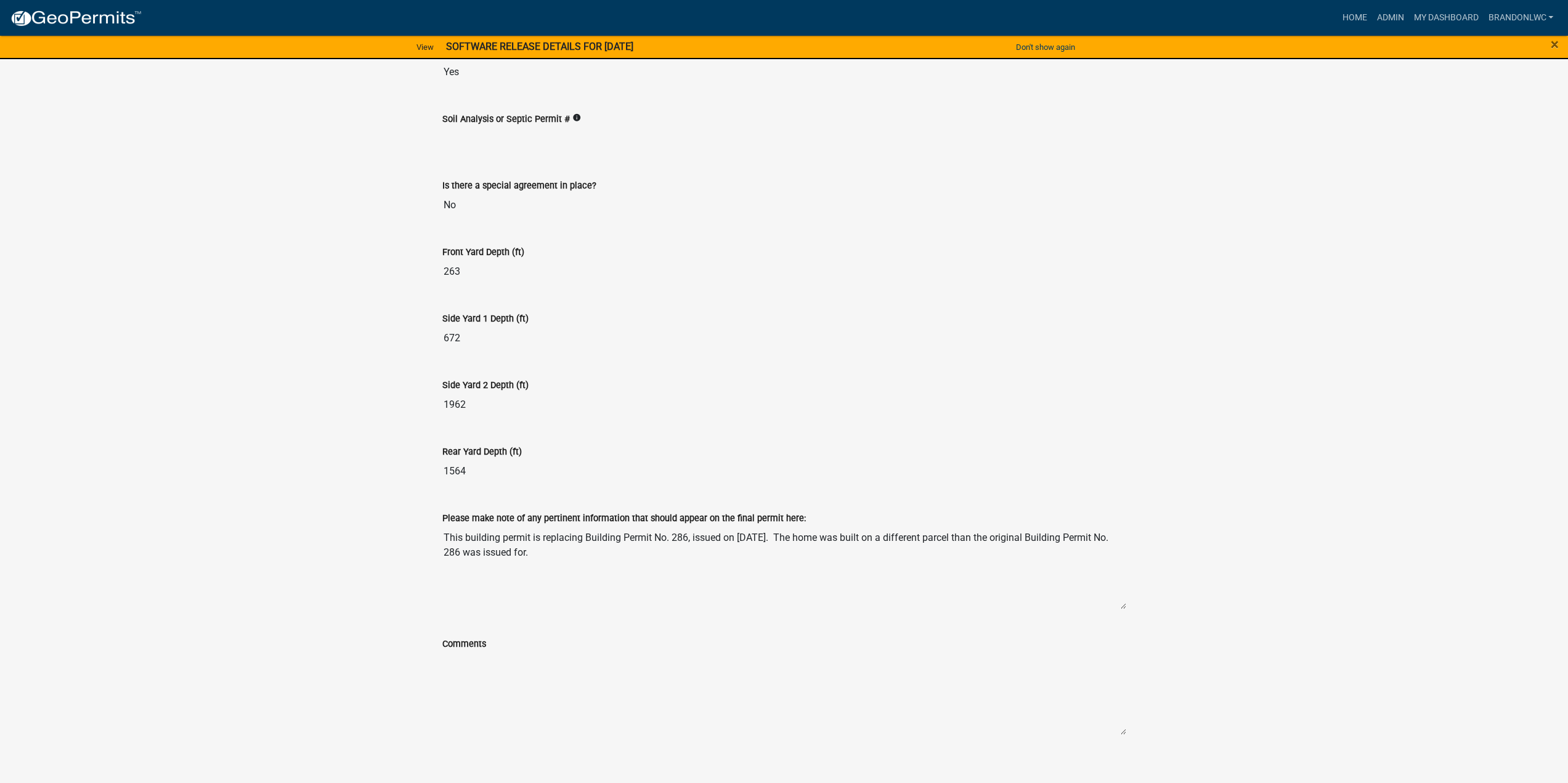
scroll to position [749, 0]
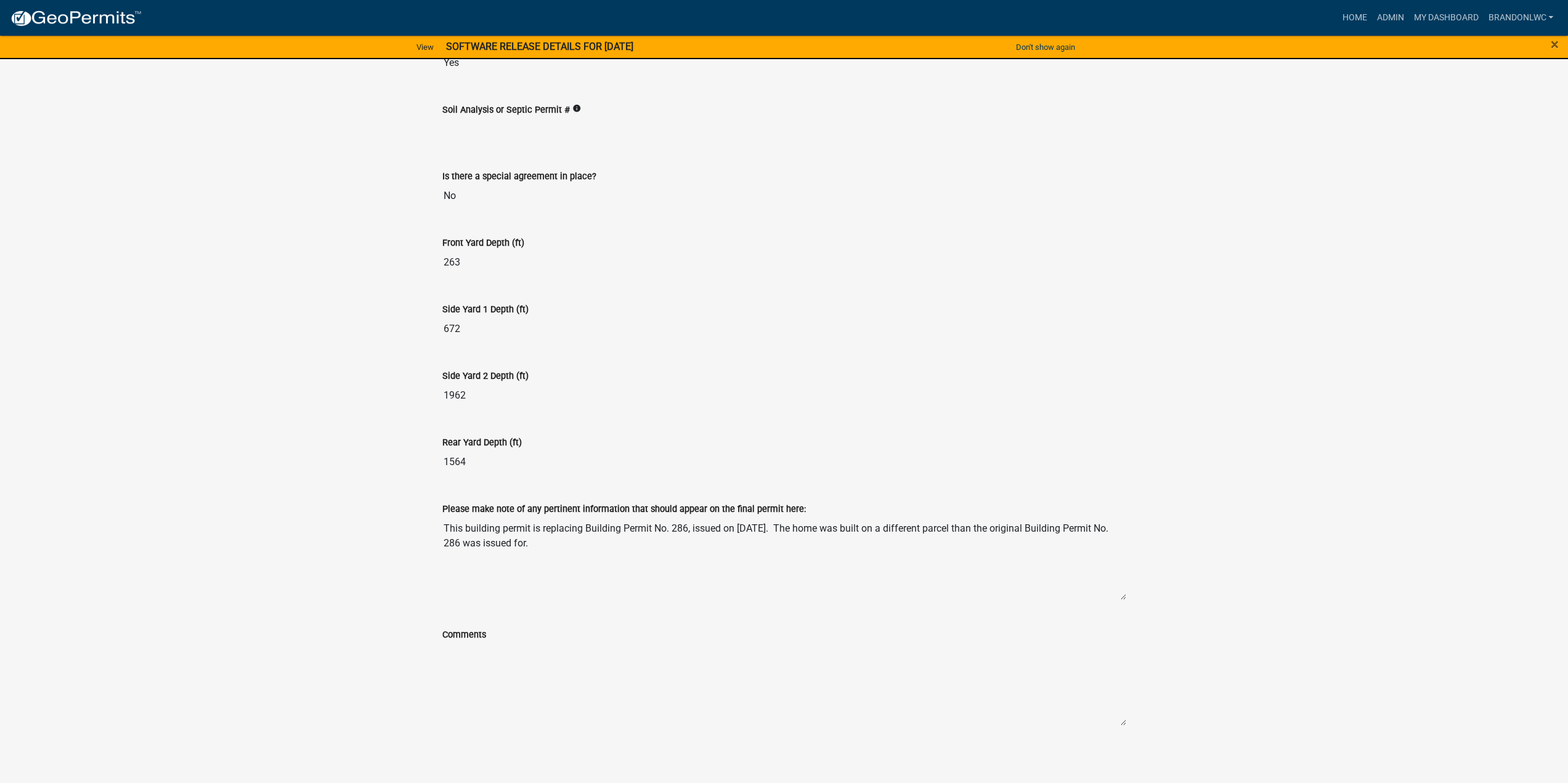
click at [319, 305] on div "Warren County Construction Permit BP-466 Amount Paid $0.00 Actions Printer Frie…" at bounding box center [784, 41] width 1568 height 1461
click at [314, 298] on div "Warren County Construction Permit BP-466 Amount Paid $0.00 Actions Printer Frie…" at bounding box center [784, 41] width 1568 height 1461
click at [308, 288] on div "Warren County Construction Permit BP-466 Amount Paid $0.00 Actions Printer Frie…" at bounding box center [784, 41] width 1568 height 1461
click at [308, 287] on div "Warren County Construction Permit BP-466 Amount Paid $0.00 Actions Printer Frie…" at bounding box center [784, 41] width 1568 height 1461
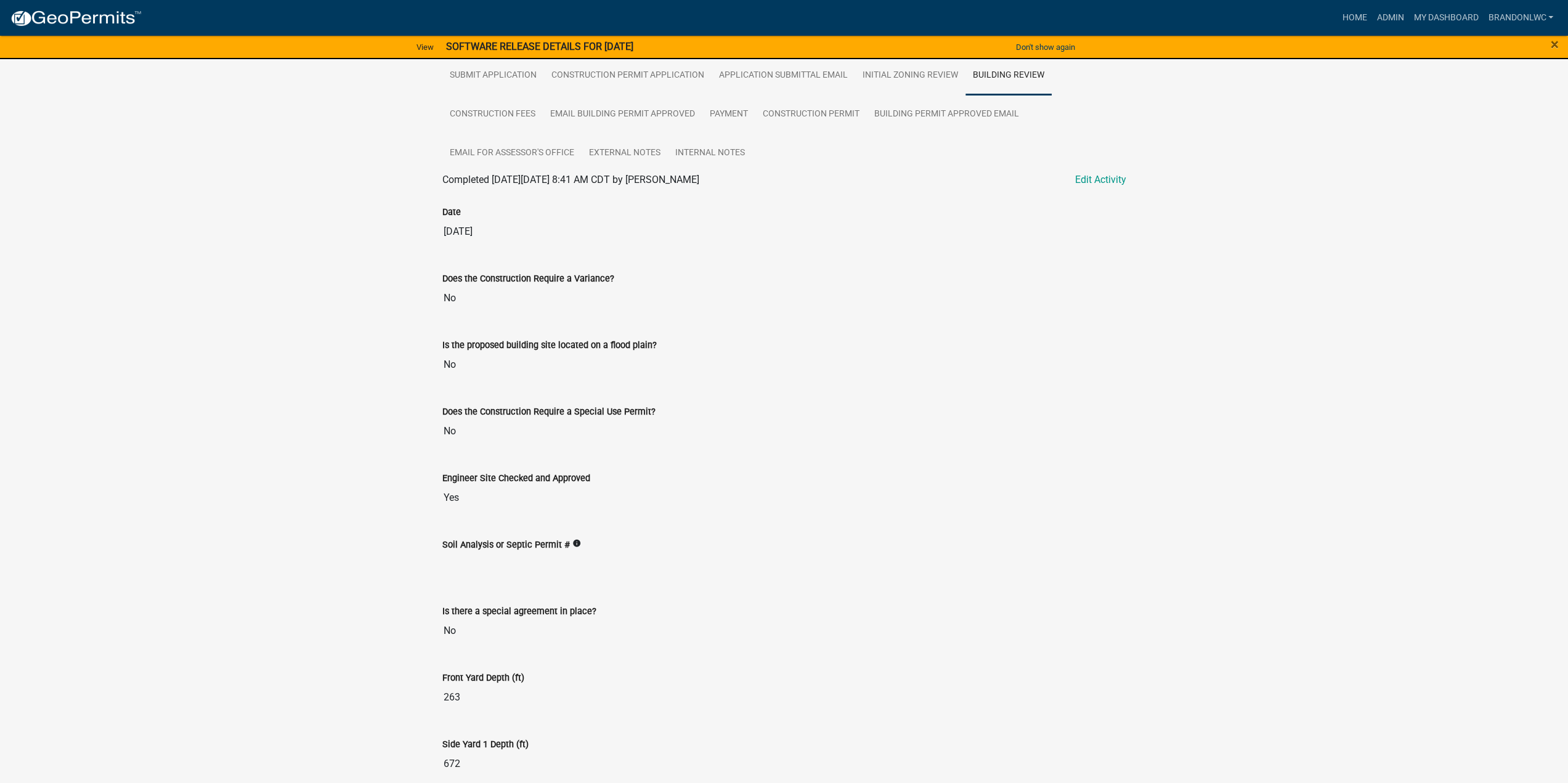
scroll to position [0, 0]
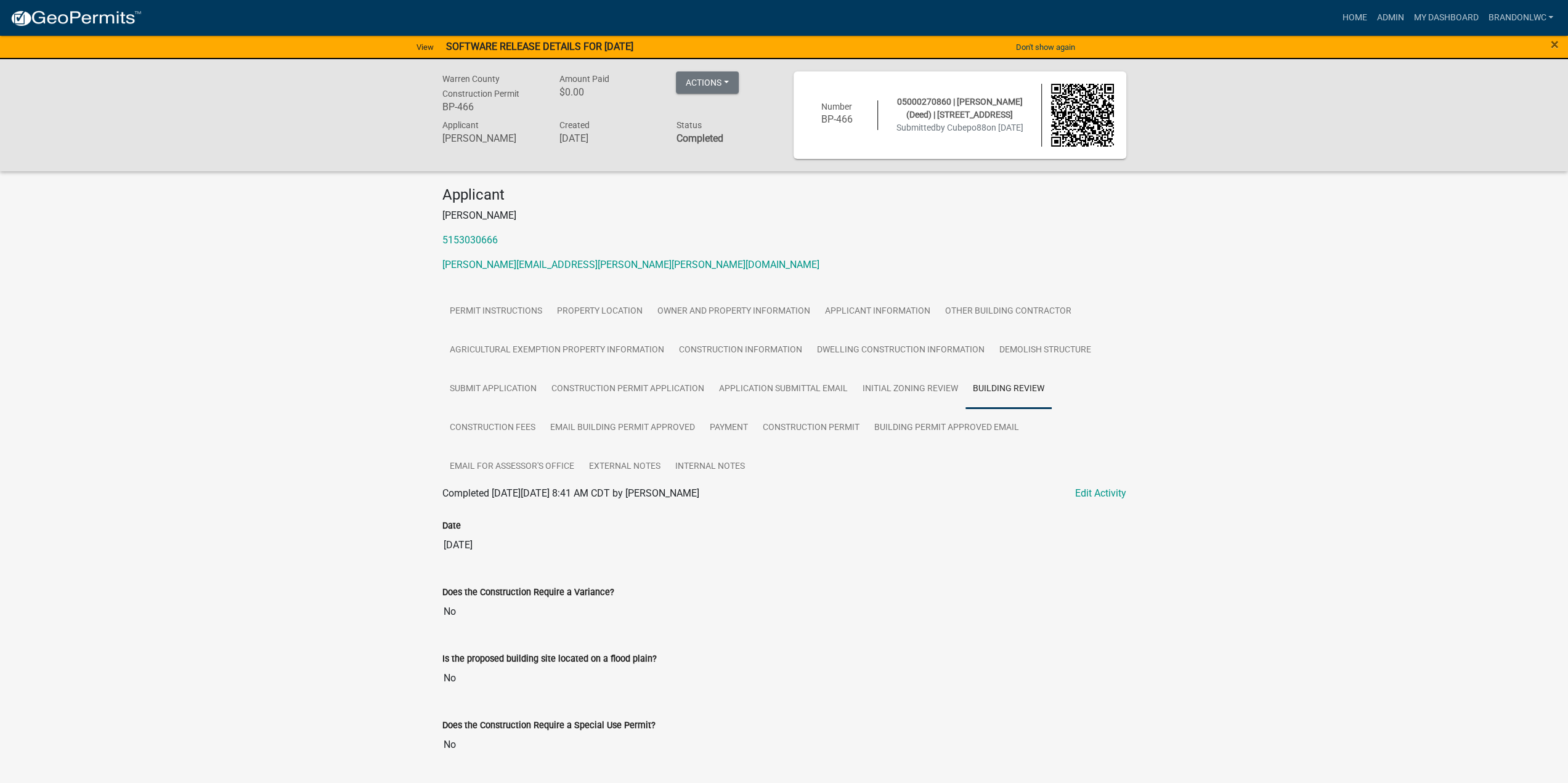
click at [314, 299] on div "Warren County Construction Permit BP-466 Amount Paid $0.00 Actions Printer Frie…" at bounding box center [784, 790] width 1568 height 1461
click at [314, 298] on div "Warren County Construction Permit BP-466 Amount Paid $0.00 Actions Printer Frie…" at bounding box center [784, 790] width 1568 height 1461
click at [460, 470] on link "Email for Assessor's Office" at bounding box center [512, 467] width 139 height 39
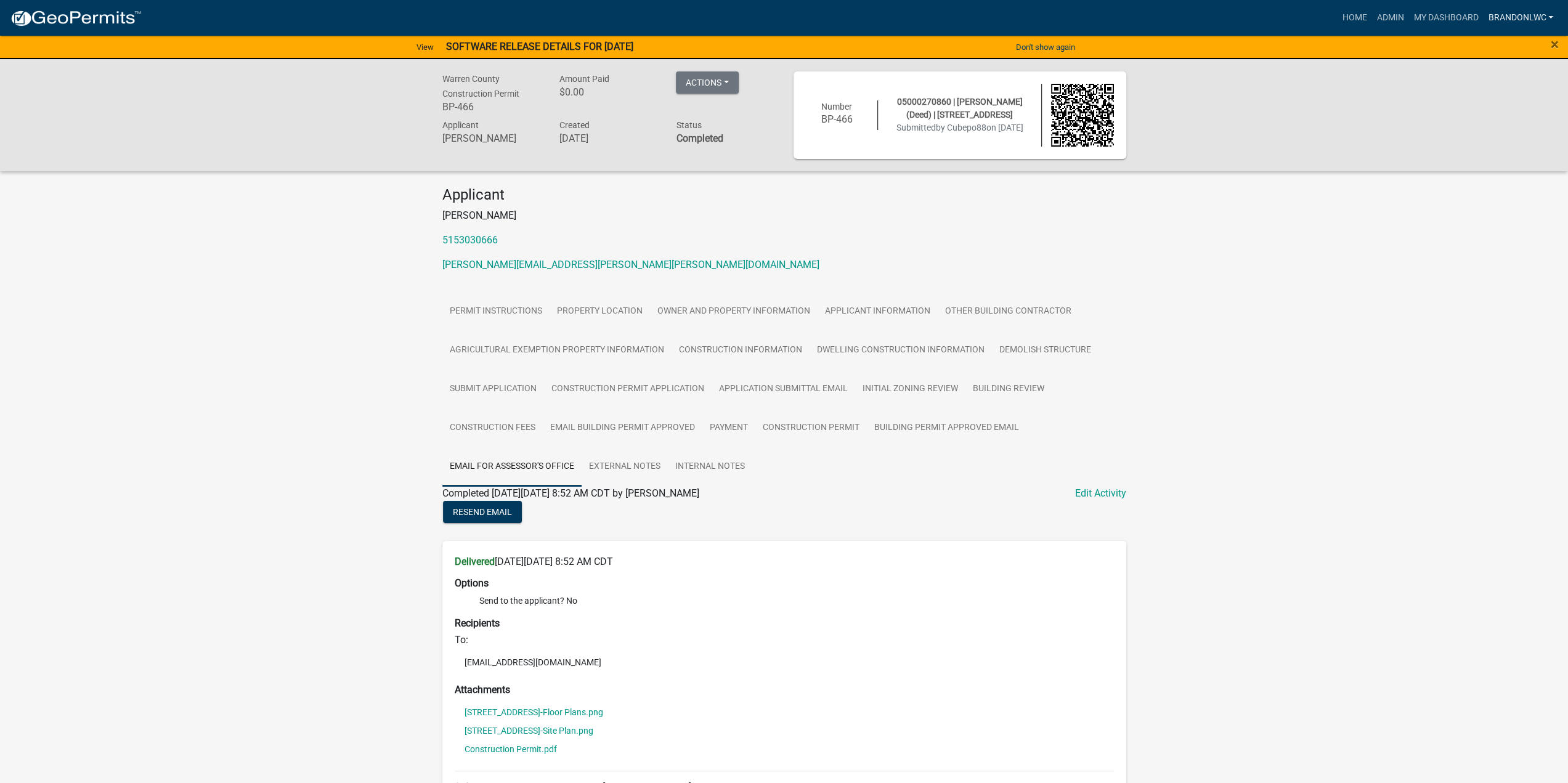
click at [1514, 23] on link "brandonlWC" at bounding box center [1520, 18] width 75 height 23
click at [1502, 116] on link "Logout" at bounding box center [1509, 120] width 99 height 30
